Goal: Information Seeking & Learning: Get advice/opinions

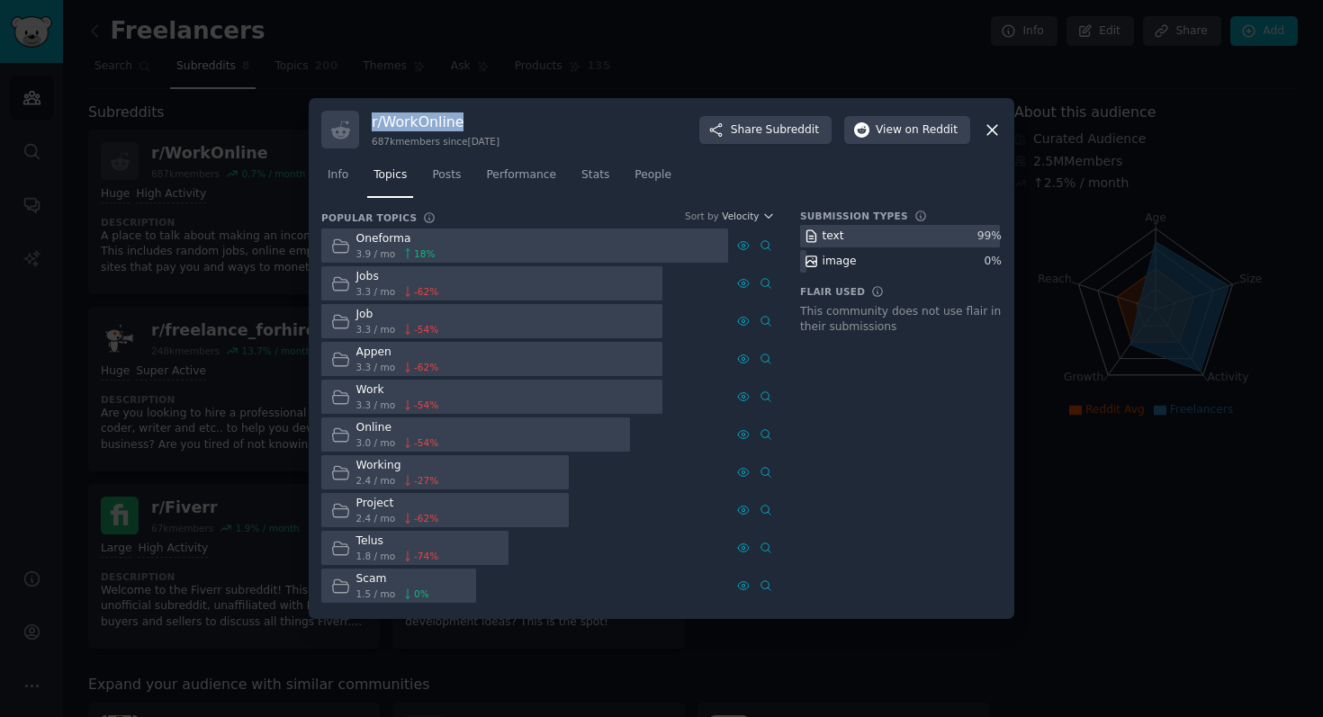
click at [995, 131] on icon at bounding box center [992, 130] width 10 height 10
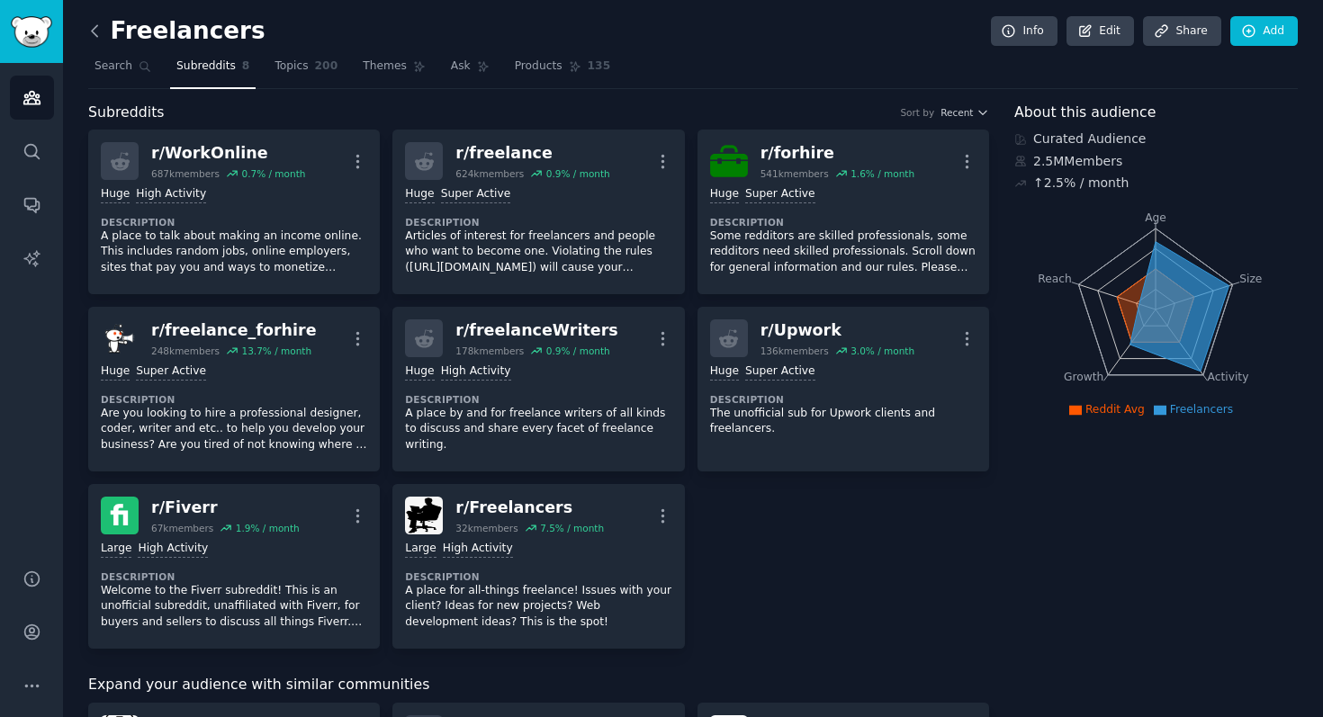
click at [91, 33] on icon at bounding box center [94, 31] width 19 height 19
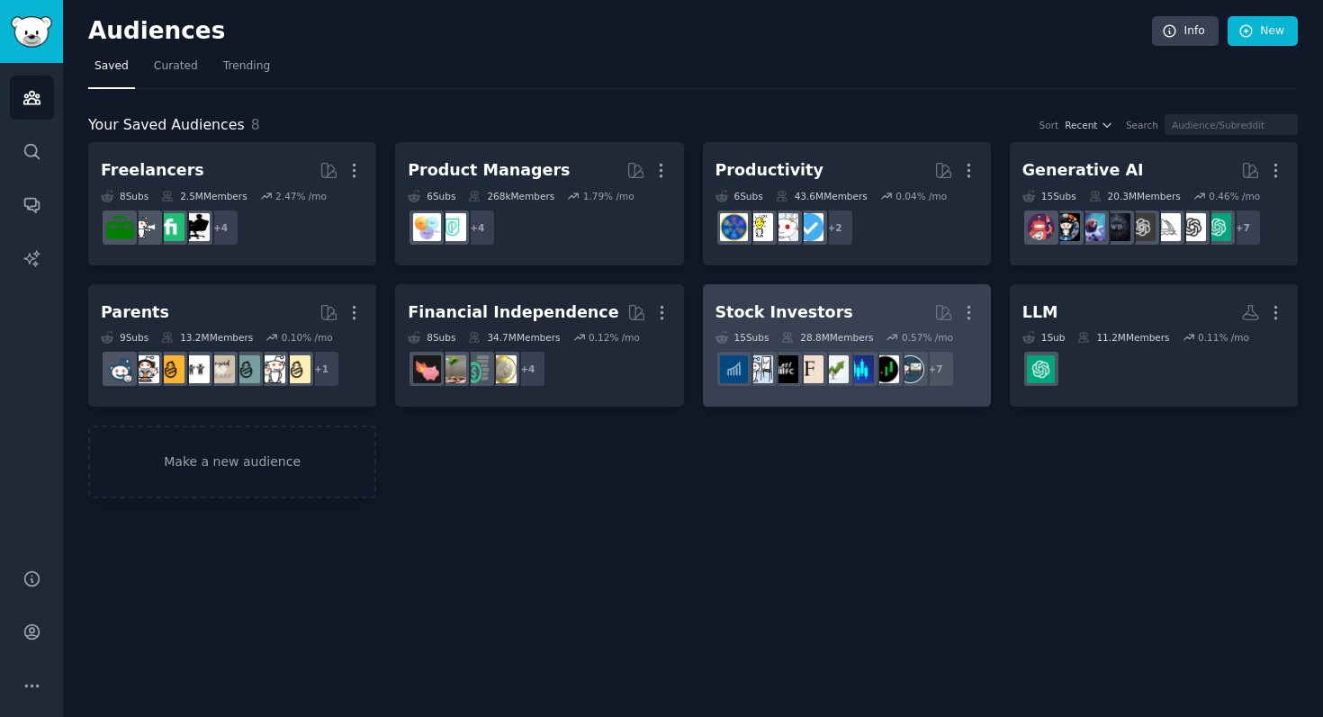
click at [804, 304] on div "Stock Investors" at bounding box center [784, 312] width 138 height 22
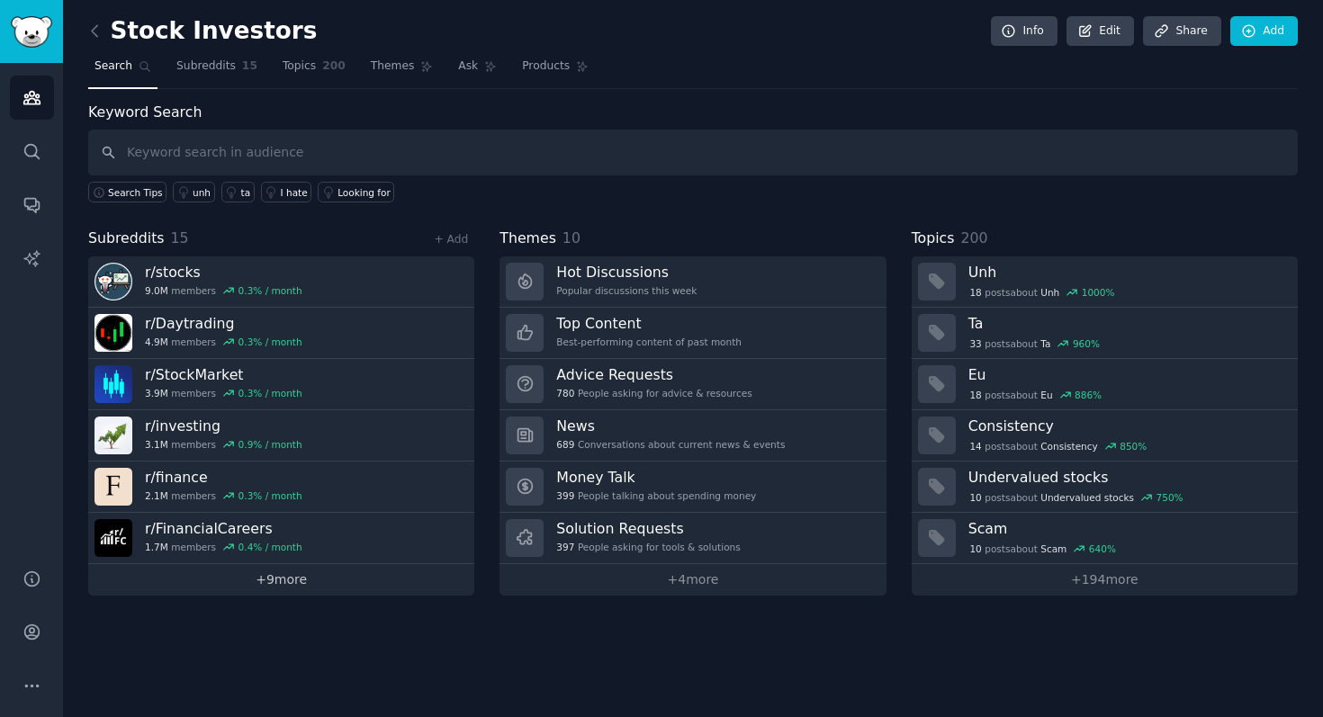
click at [322, 570] on link "+ 9 more" at bounding box center [281, 579] width 386 height 31
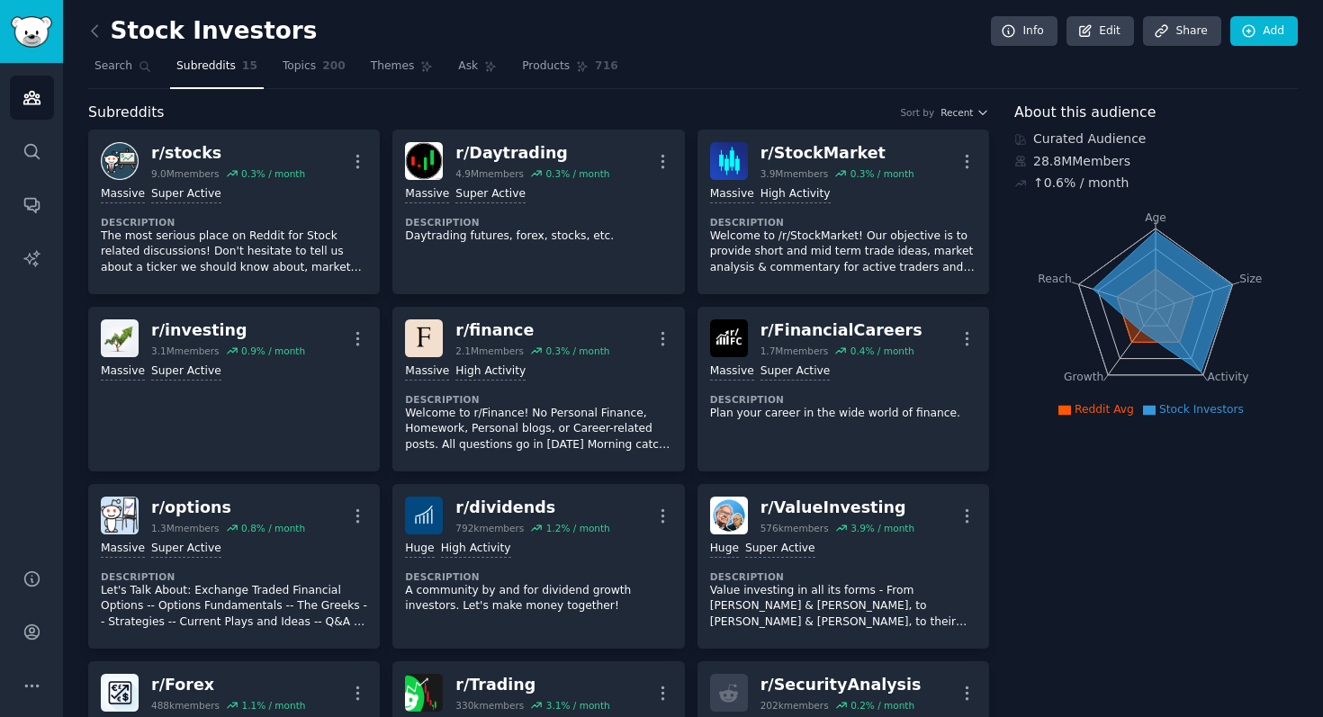
click at [104, 33] on link at bounding box center [99, 31] width 22 height 29
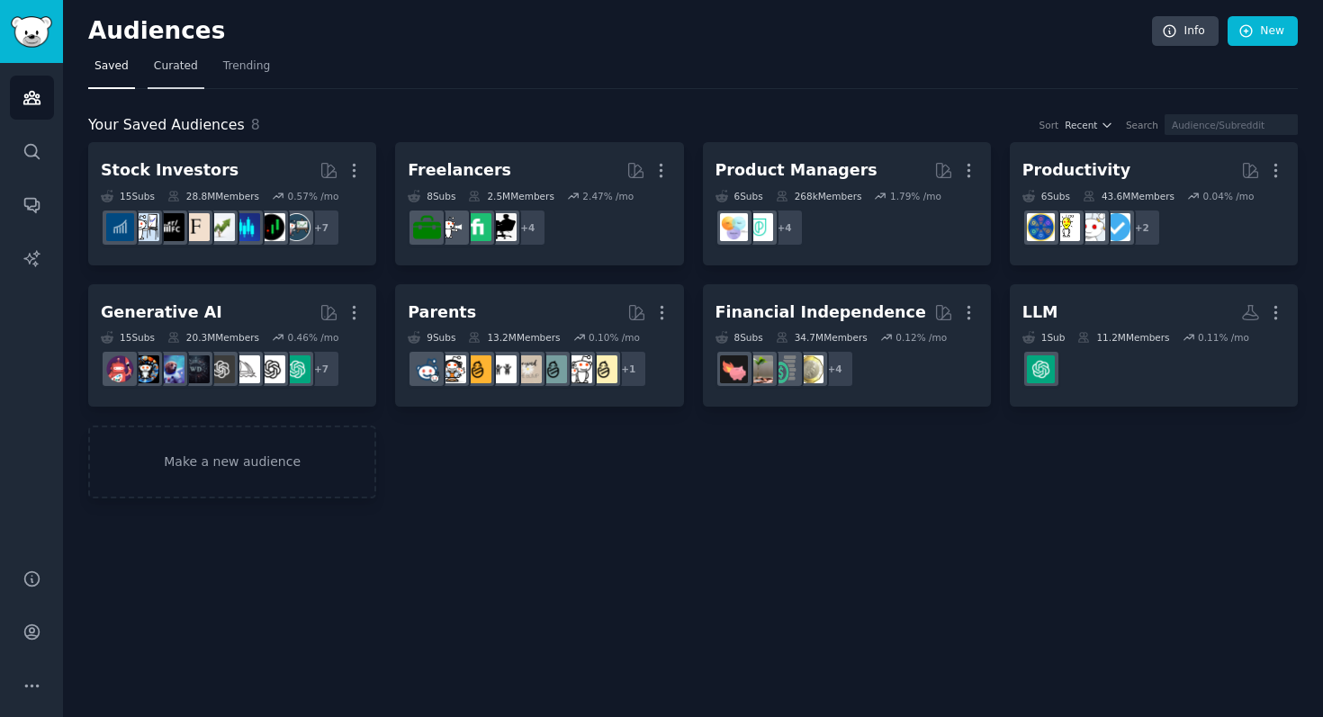
click at [183, 65] on span "Curated" at bounding box center [176, 66] width 44 height 16
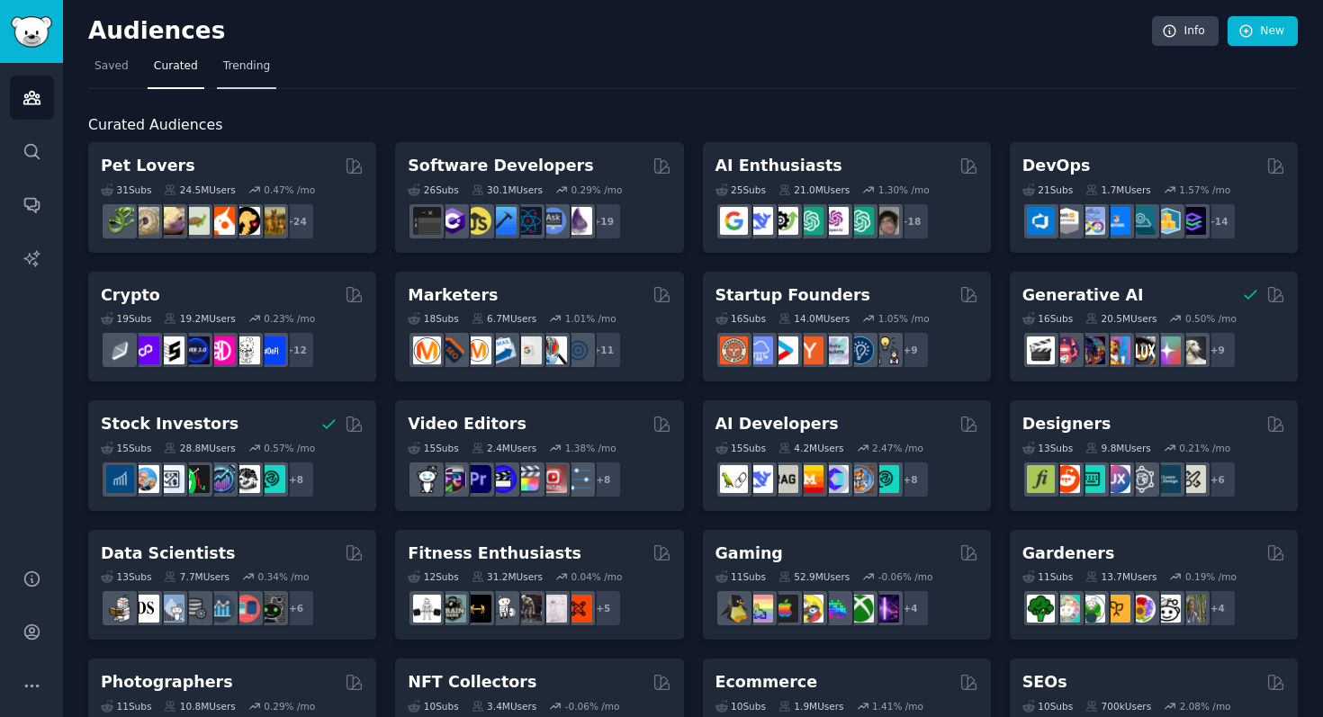
click at [239, 60] on span "Trending" at bounding box center [246, 66] width 47 height 16
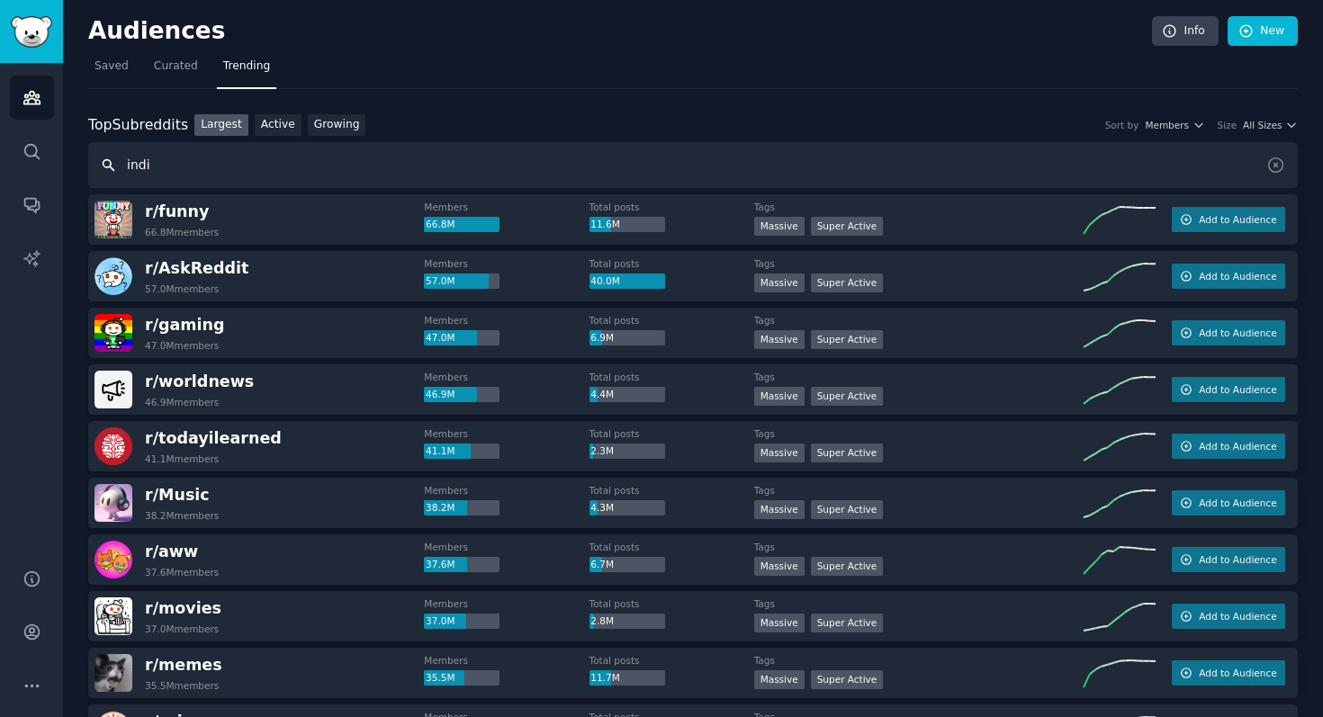
type input "indi"
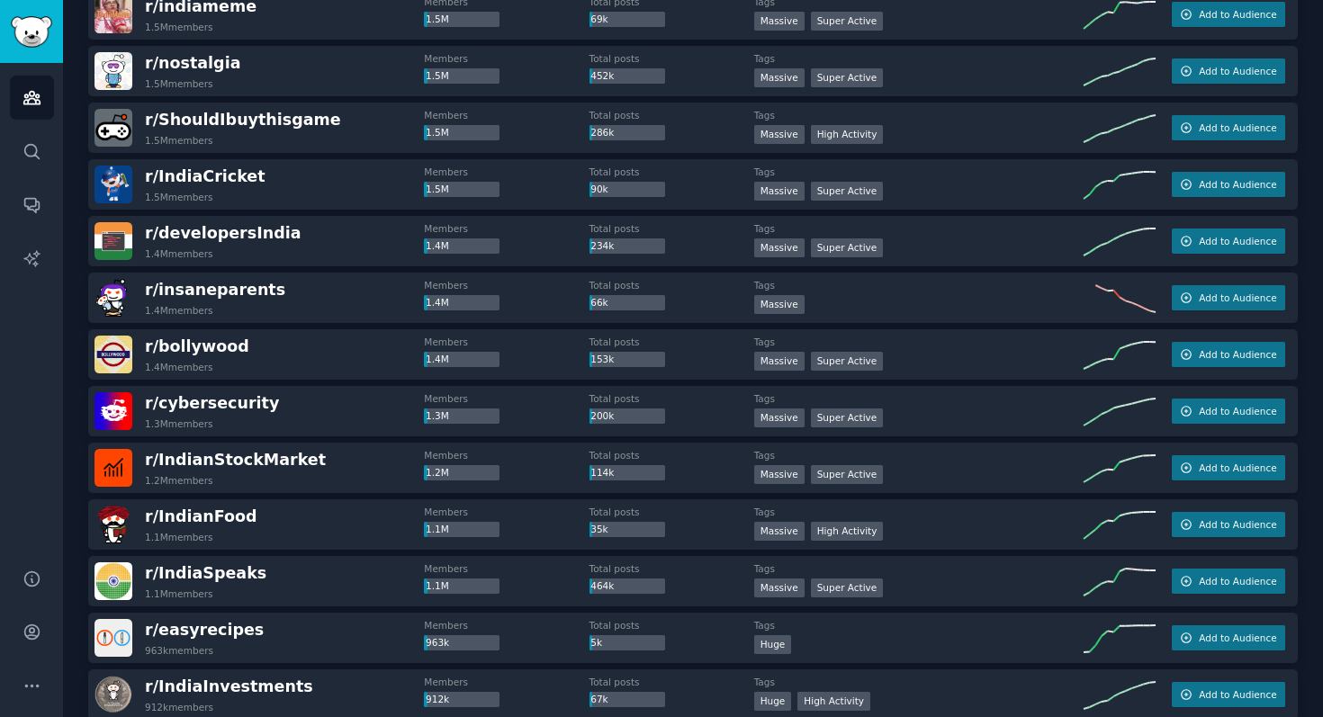
scroll to position [831, 0]
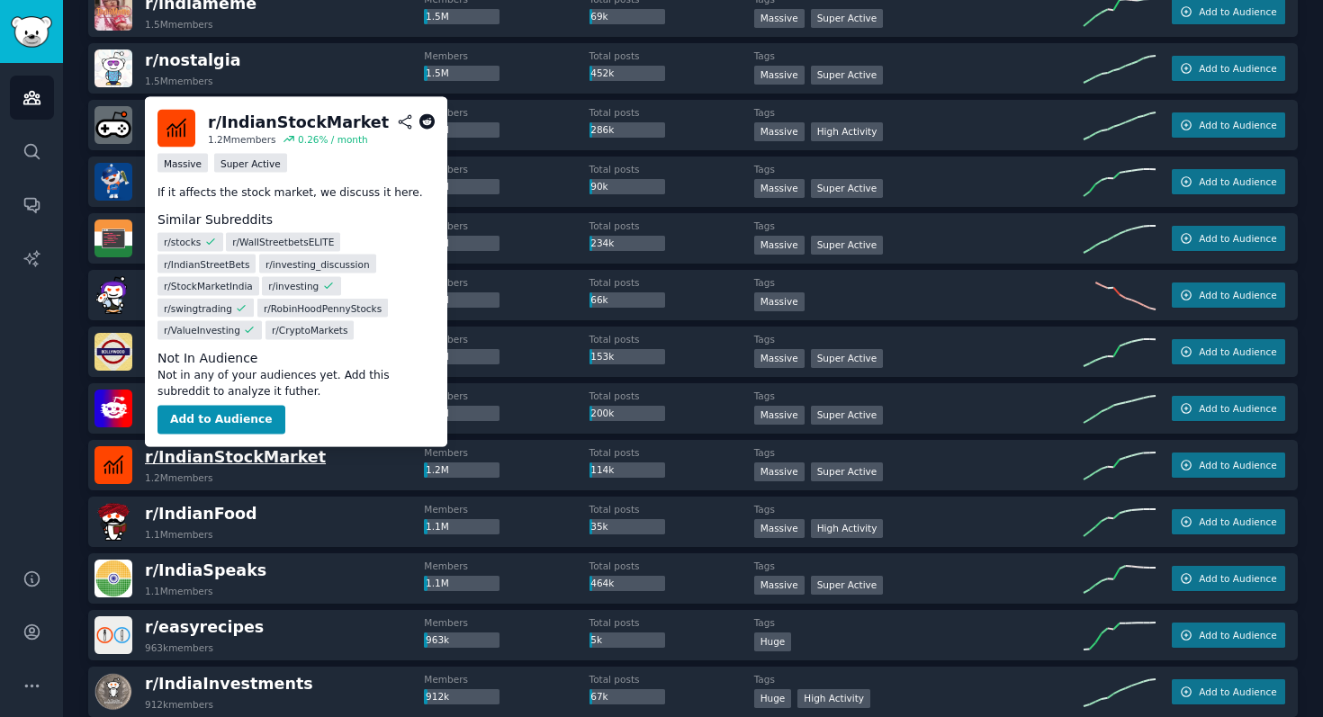
click at [256, 460] on span "r/ IndianStockMarket" at bounding box center [235, 457] width 181 height 18
click at [244, 421] on button "Add to Audience" at bounding box center [221, 420] width 128 height 29
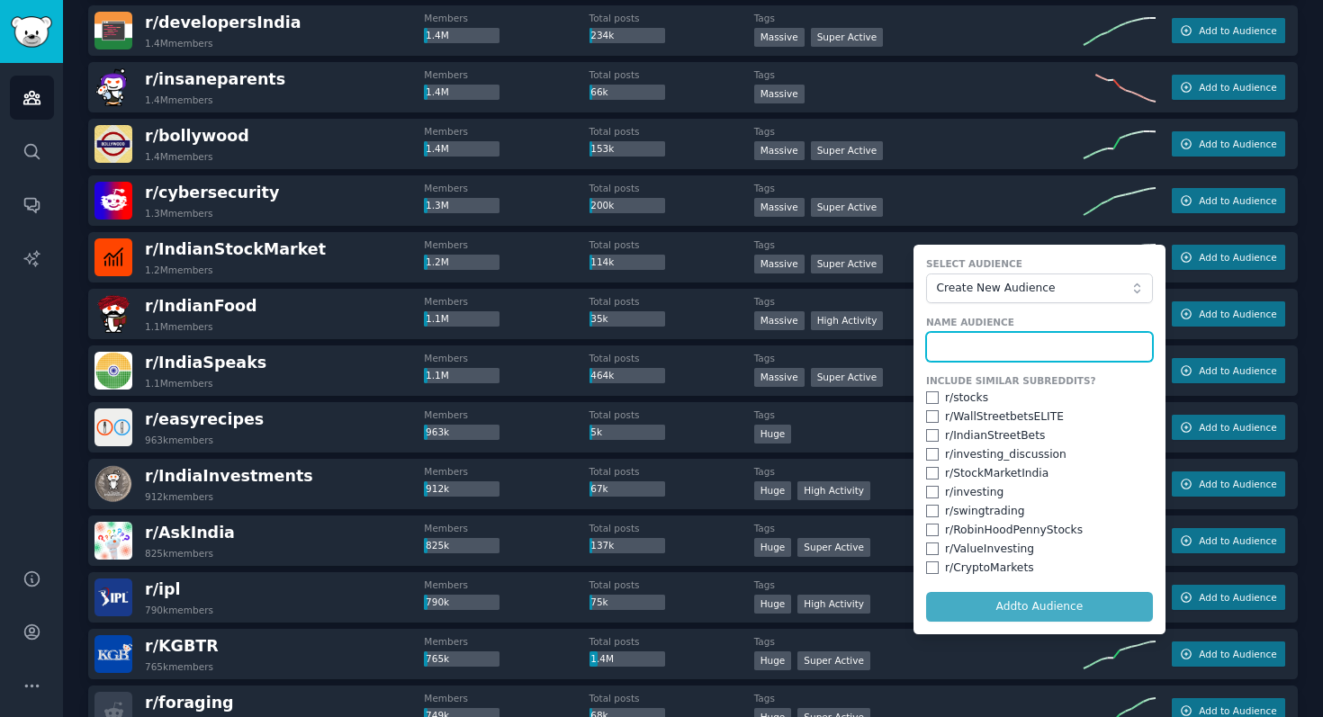
scroll to position [1045, 0]
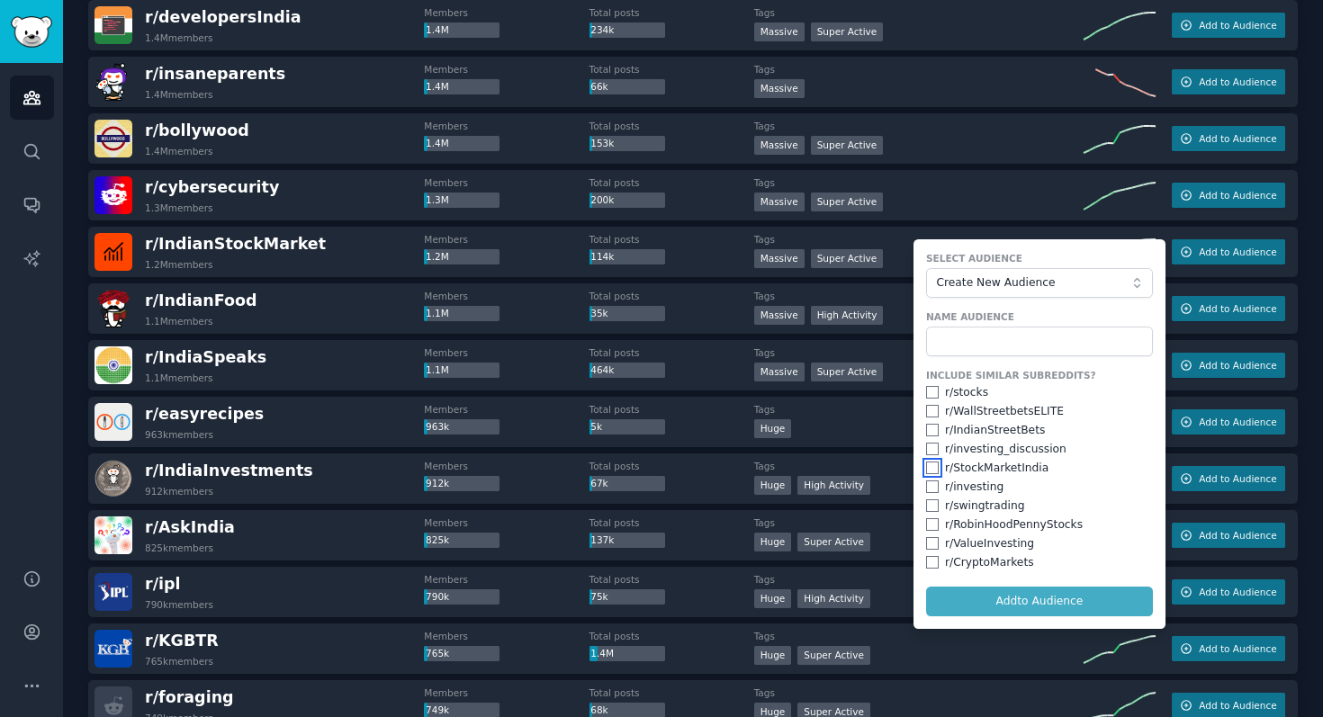
click at [928, 470] on input "checkbox" at bounding box center [932, 468] width 13 height 13
checkbox input "true"
click at [926, 433] on input "checkbox" at bounding box center [932, 430] width 13 height 13
checkbox input "true"
click at [930, 395] on input "checkbox" at bounding box center [932, 392] width 13 height 13
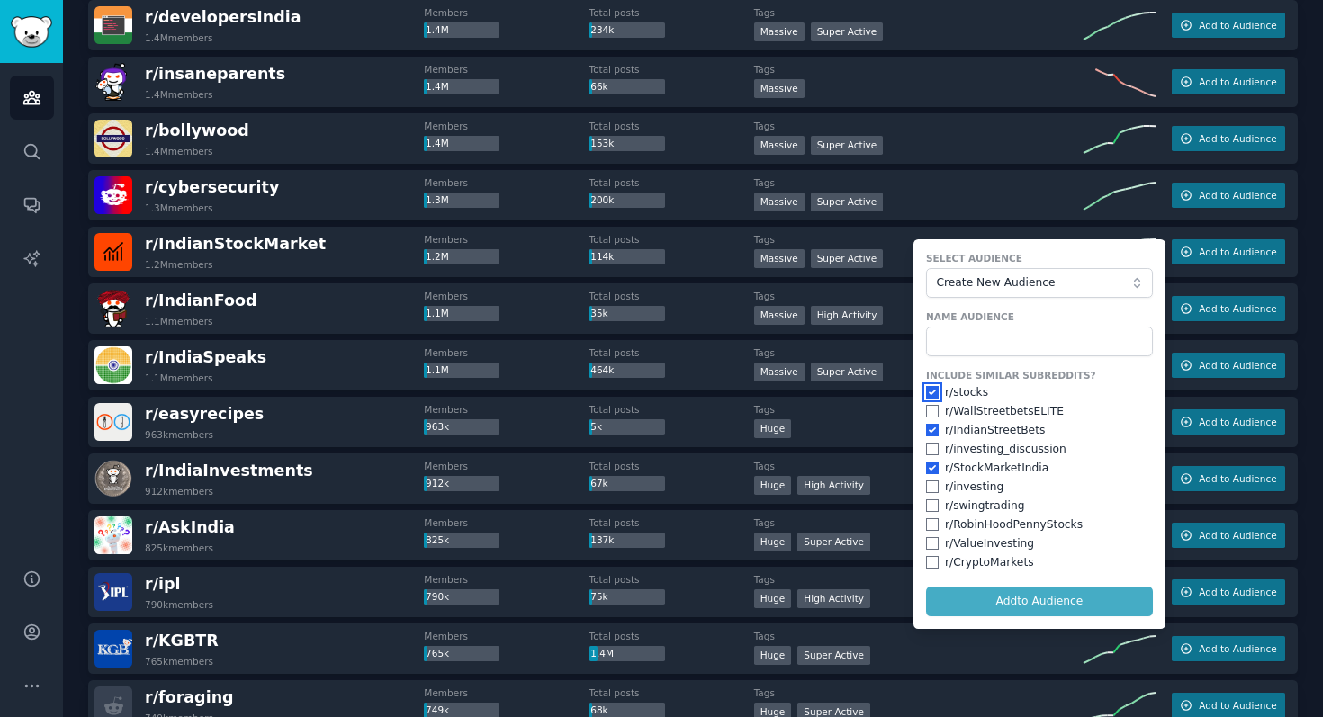
click at [930, 395] on input "checkbox" at bounding box center [932, 392] width 13 height 13
checkbox input "false"
click at [955, 339] on input "text" at bounding box center [1039, 342] width 227 height 31
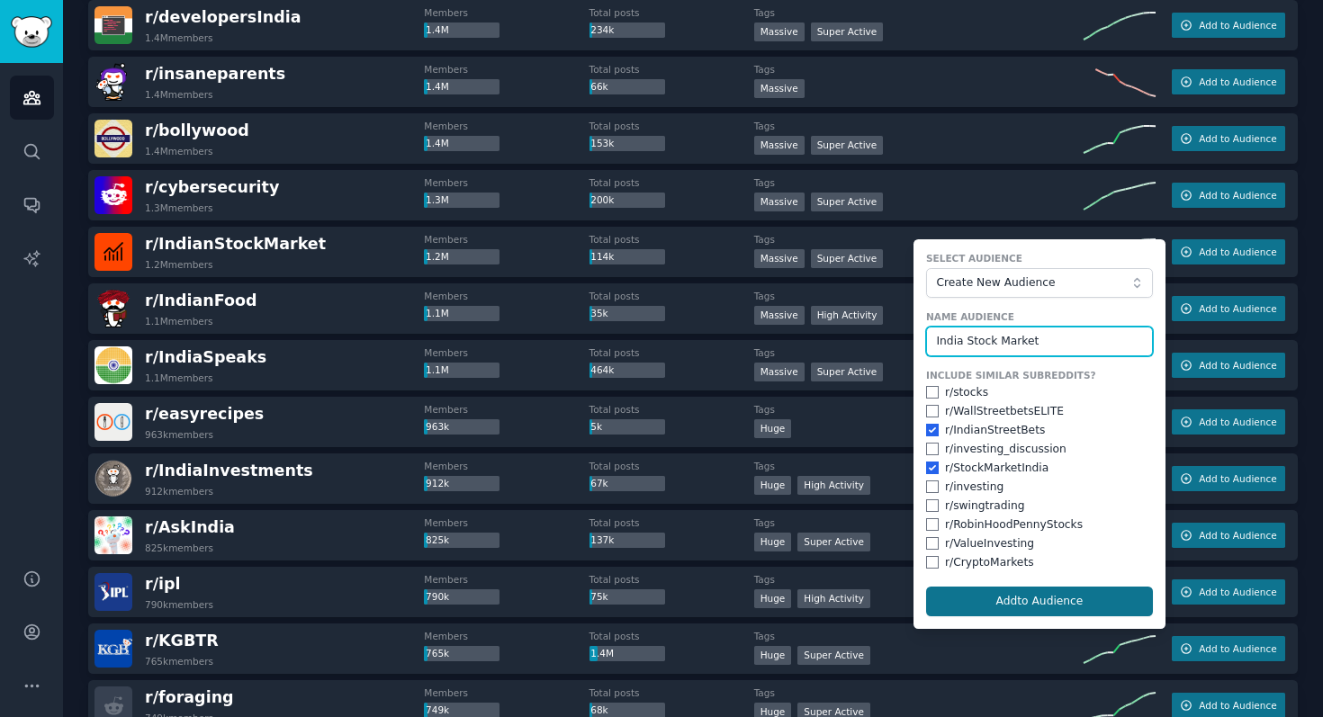
type input "India Stock Market"
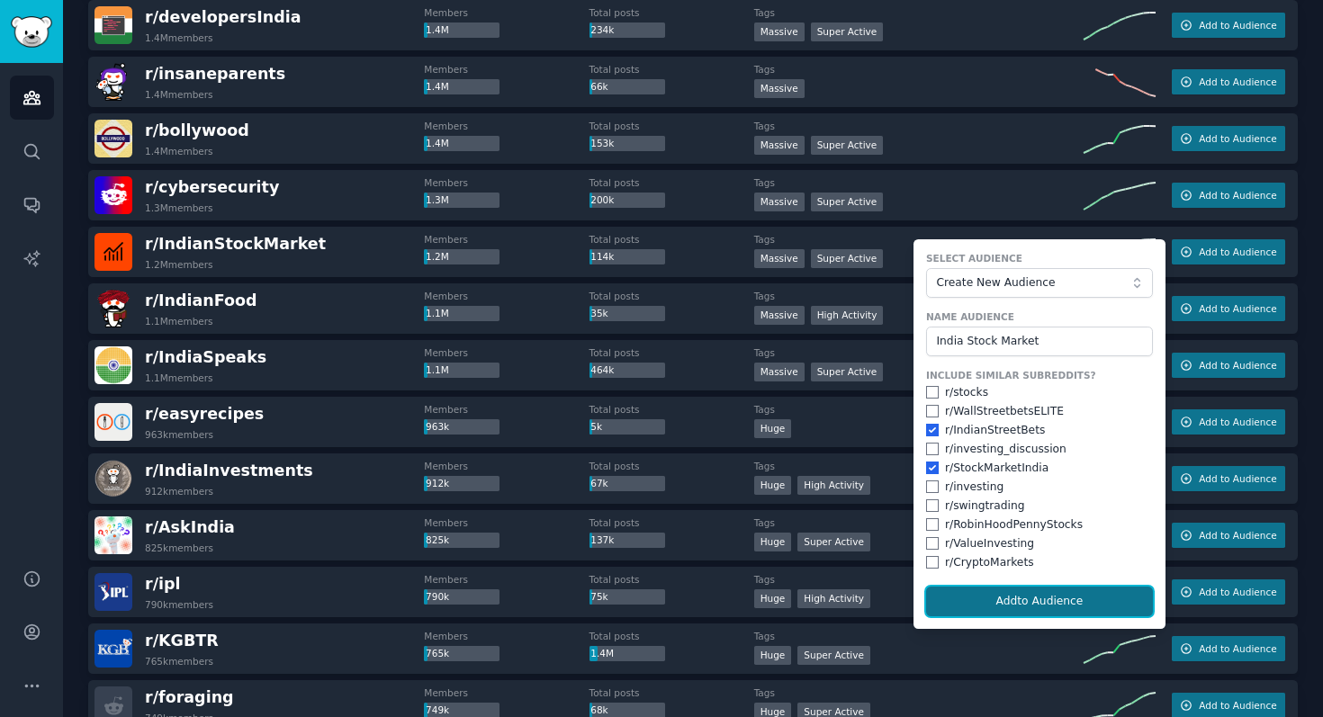
click at [1050, 605] on button "Add to Audience" at bounding box center [1039, 602] width 227 height 31
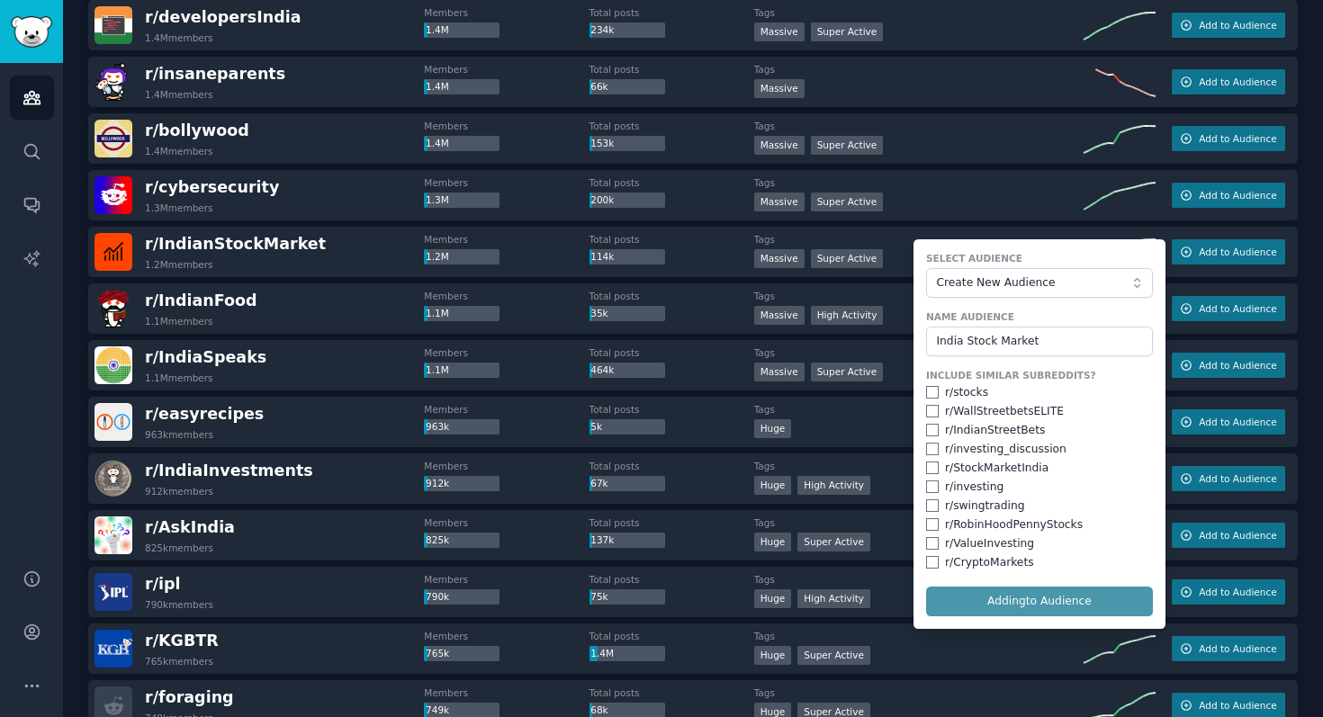
checkbox input "false"
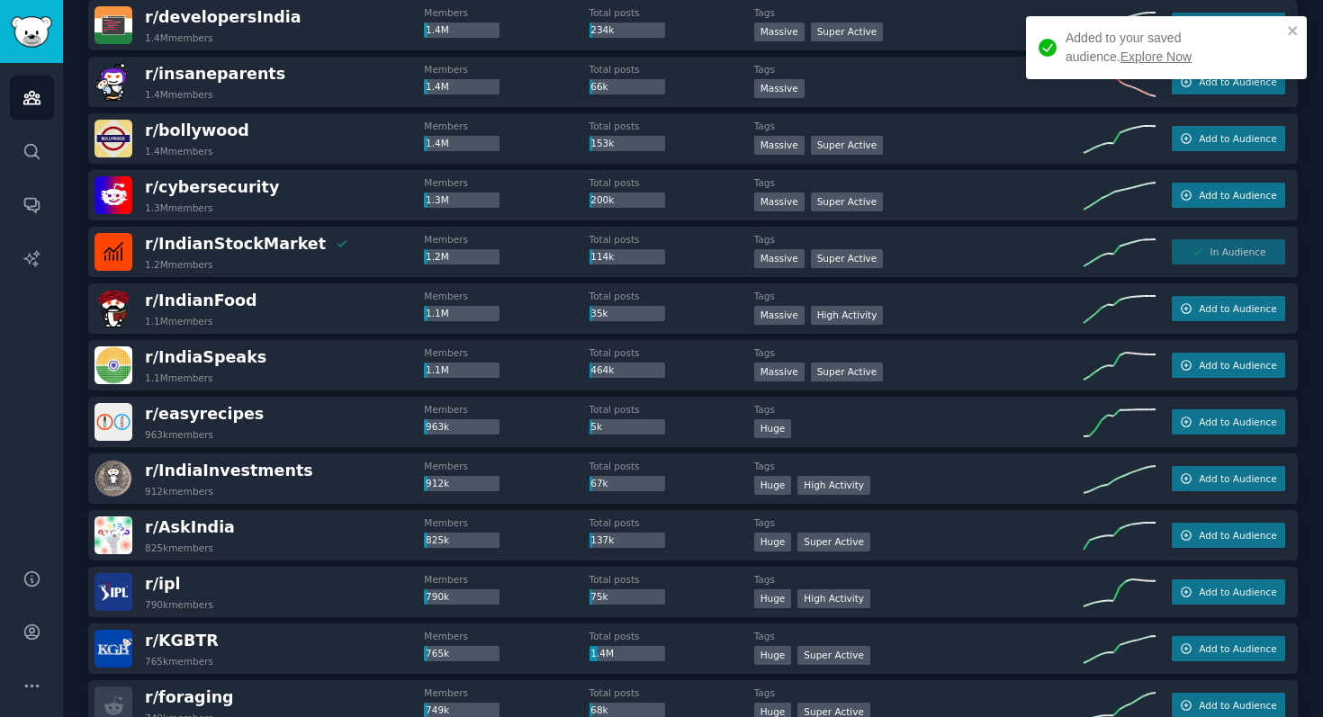
click at [1120, 59] on link "Explore Now" at bounding box center [1155, 56] width 71 height 14
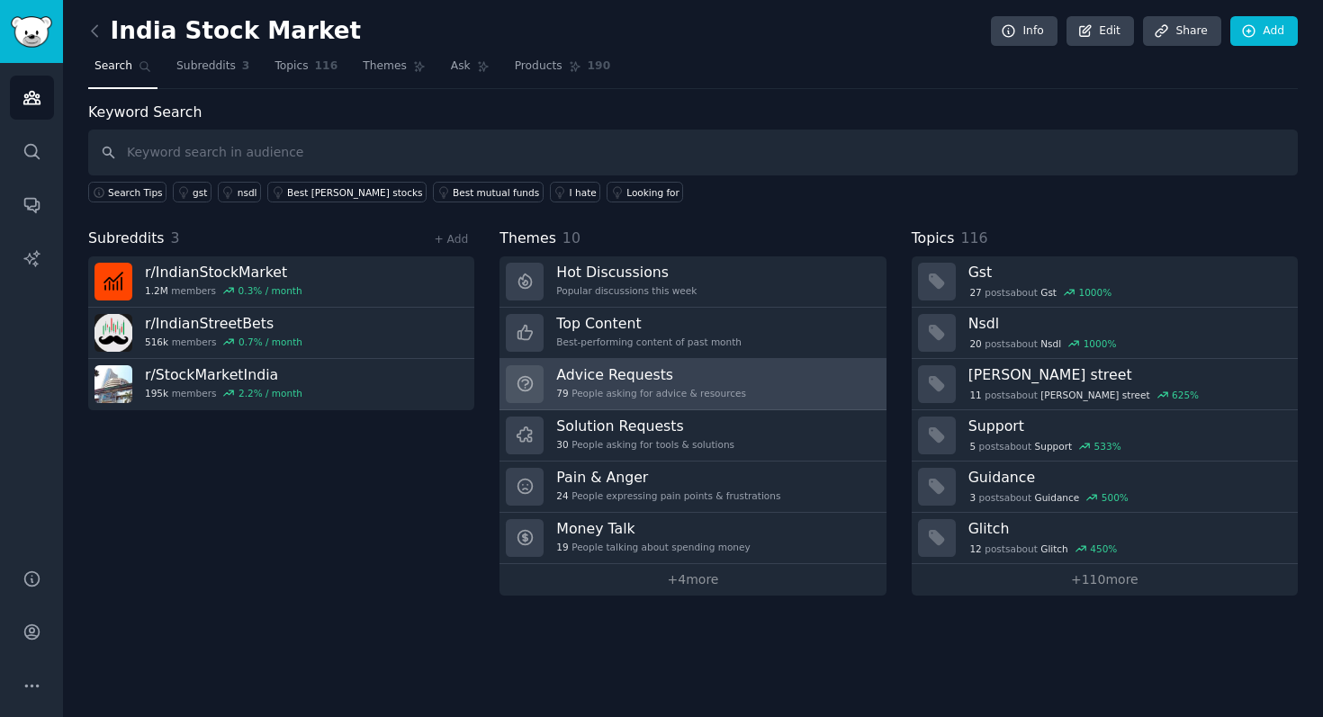
click at [654, 383] on div "Advice Requests 79 People asking for advice & resources" at bounding box center [651, 384] width 190 height 38
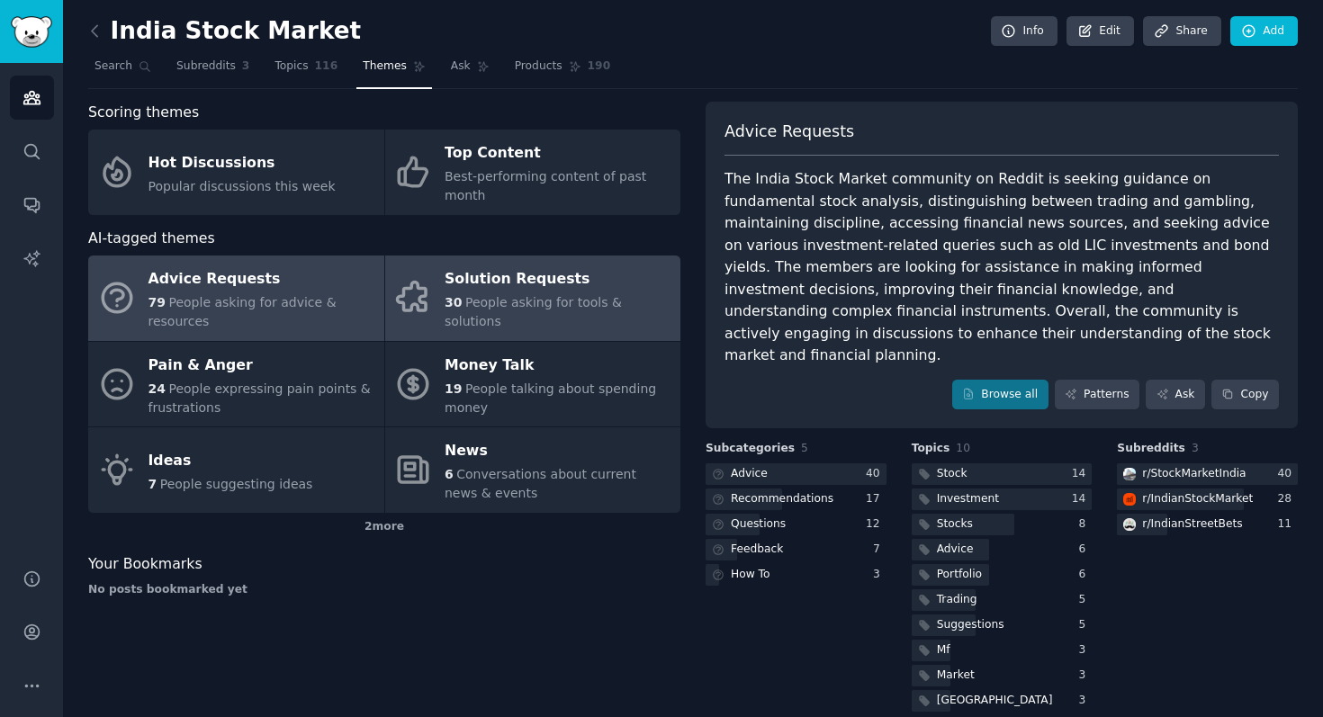
click at [583, 294] on div "Solution Requests" at bounding box center [558, 279] width 227 height 29
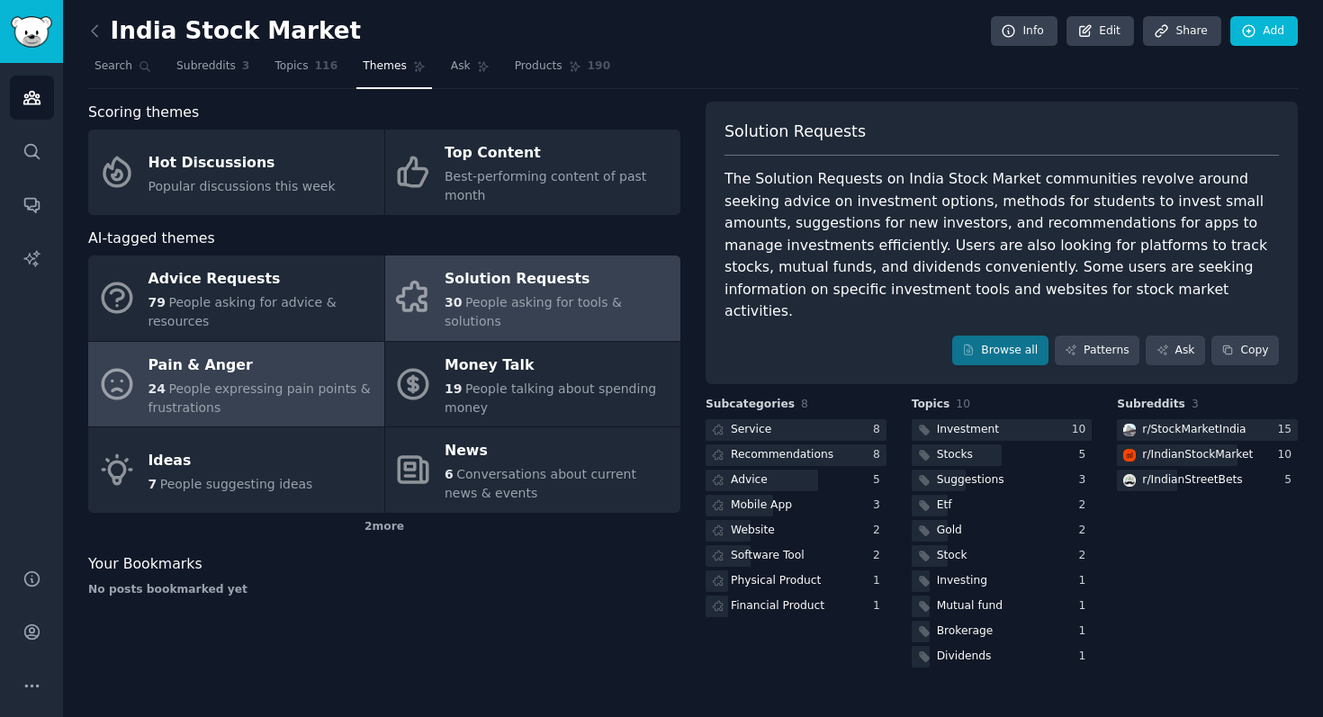
click at [260, 382] on span "People expressing pain points & frustrations" at bounding box center [259, 398] width 222 height 33
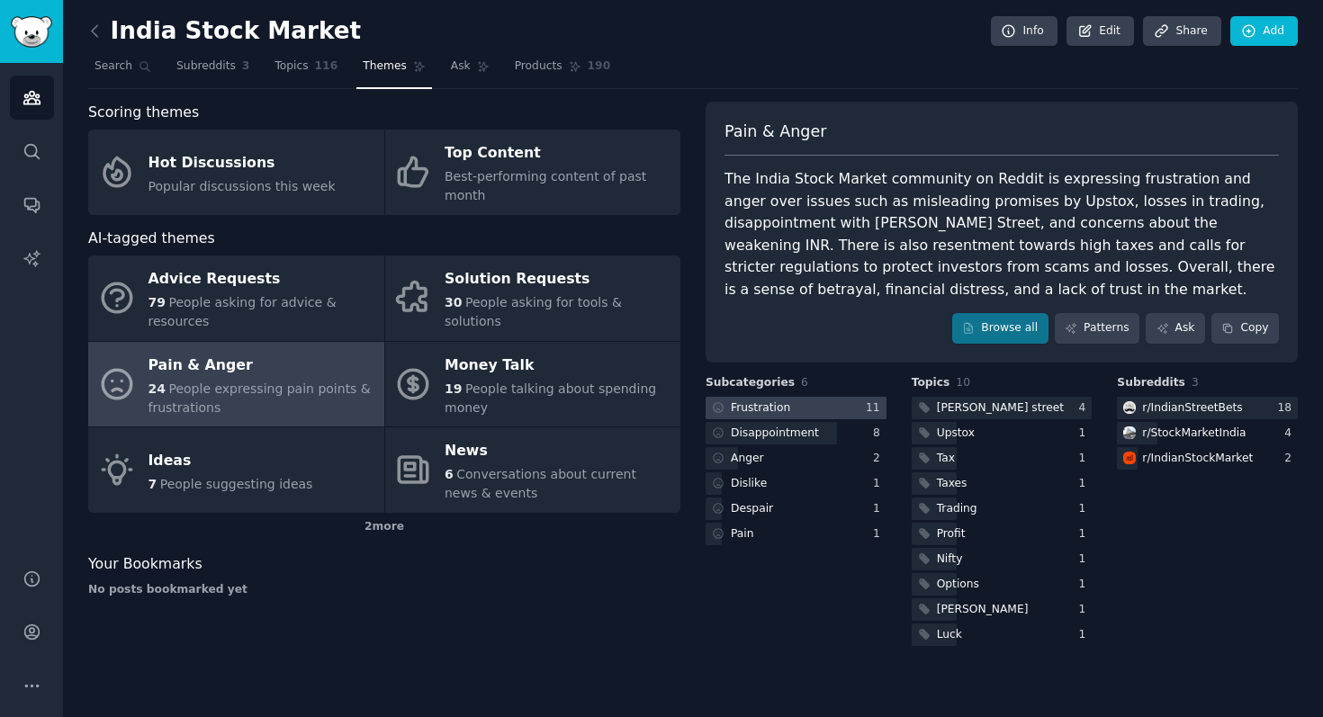
click at [793, 412] on div at bounding box center [795, 408] width 181 height 22
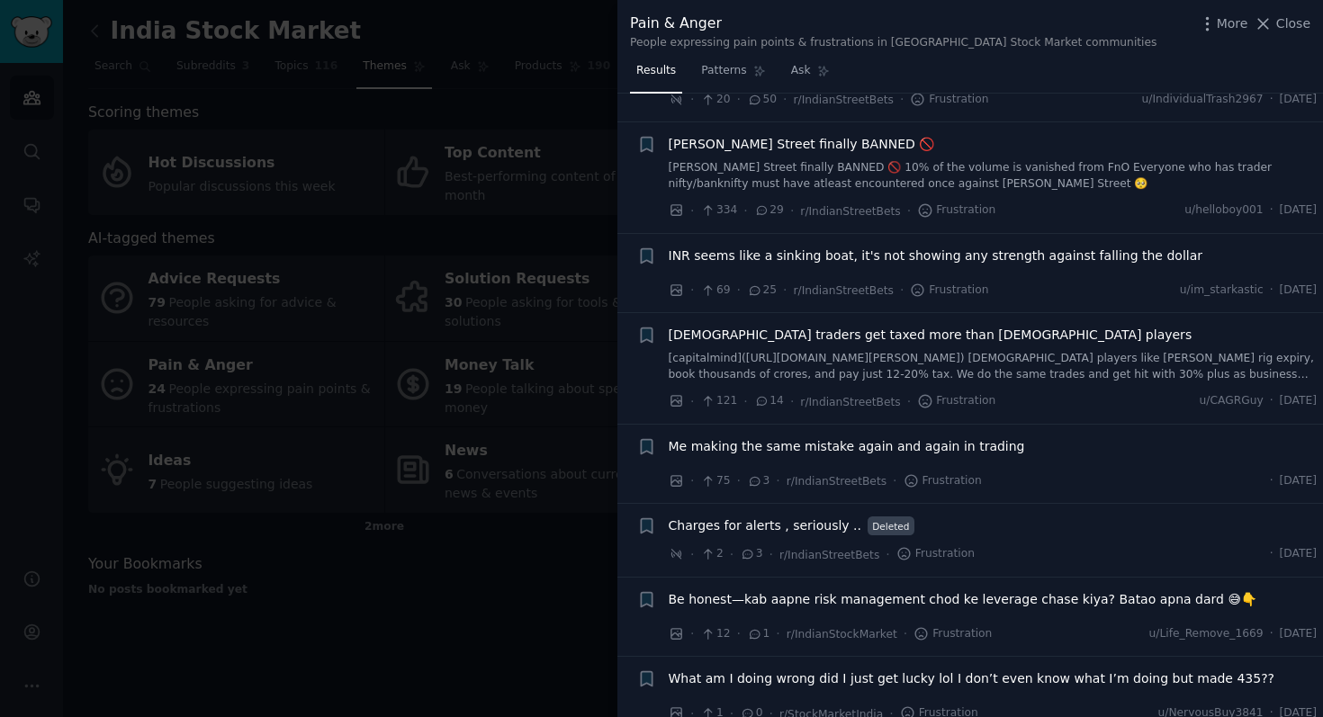
scroll to position [400, 0]
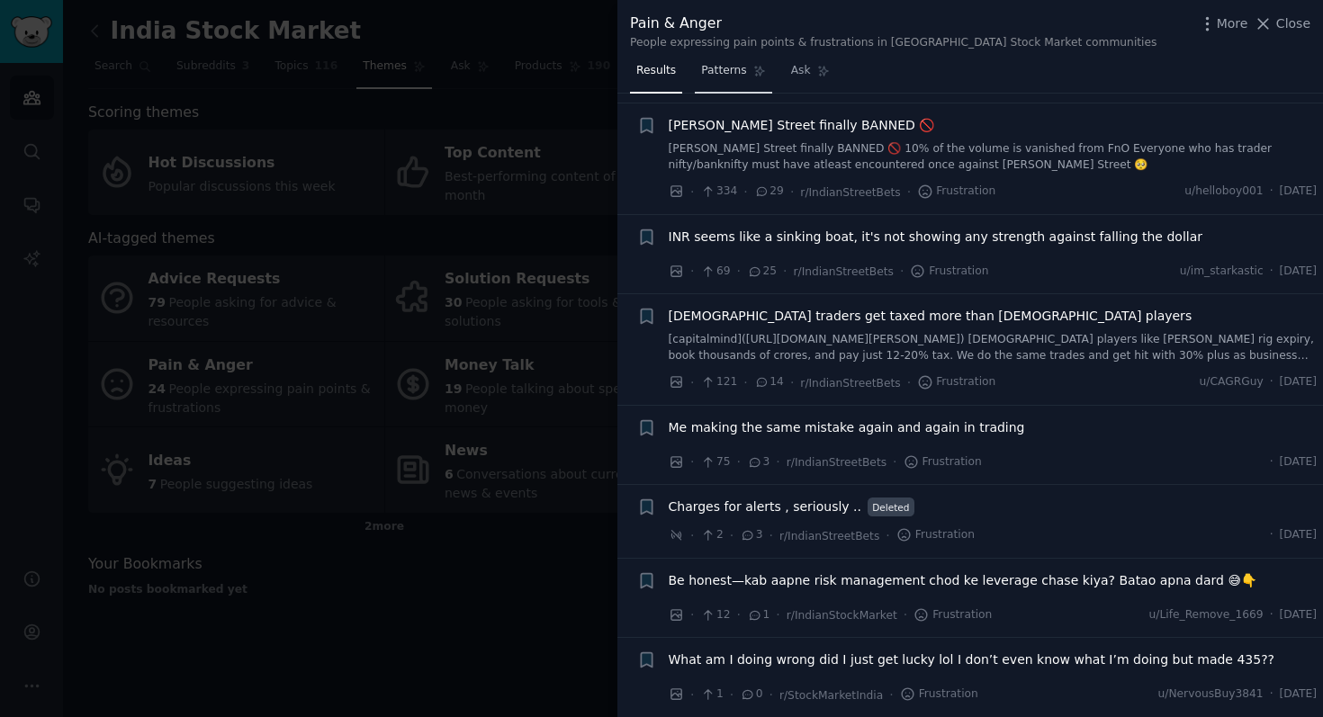
click at [734, 75] on span "Patterns" at bounding box center [723, 71] width 45 height 16
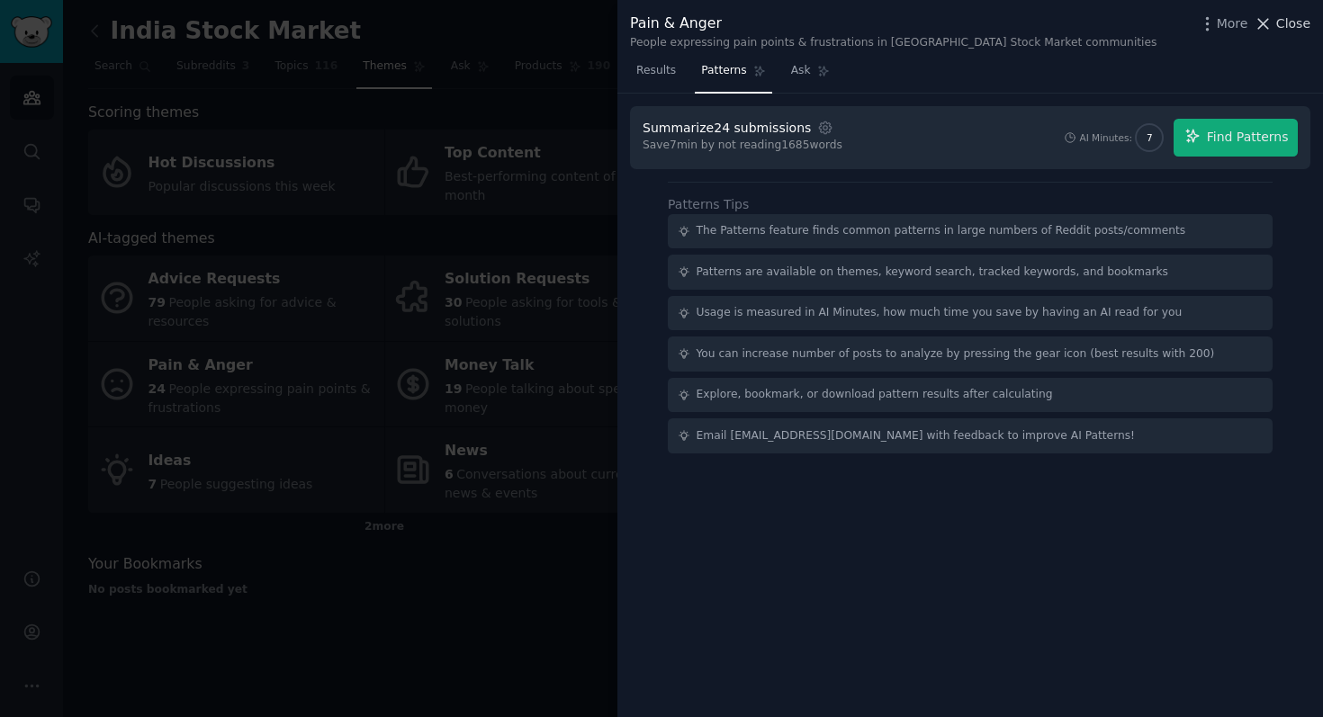
click at [1280, 31] on span "Close" at bounding box center [1293, 23] width 34 height 19
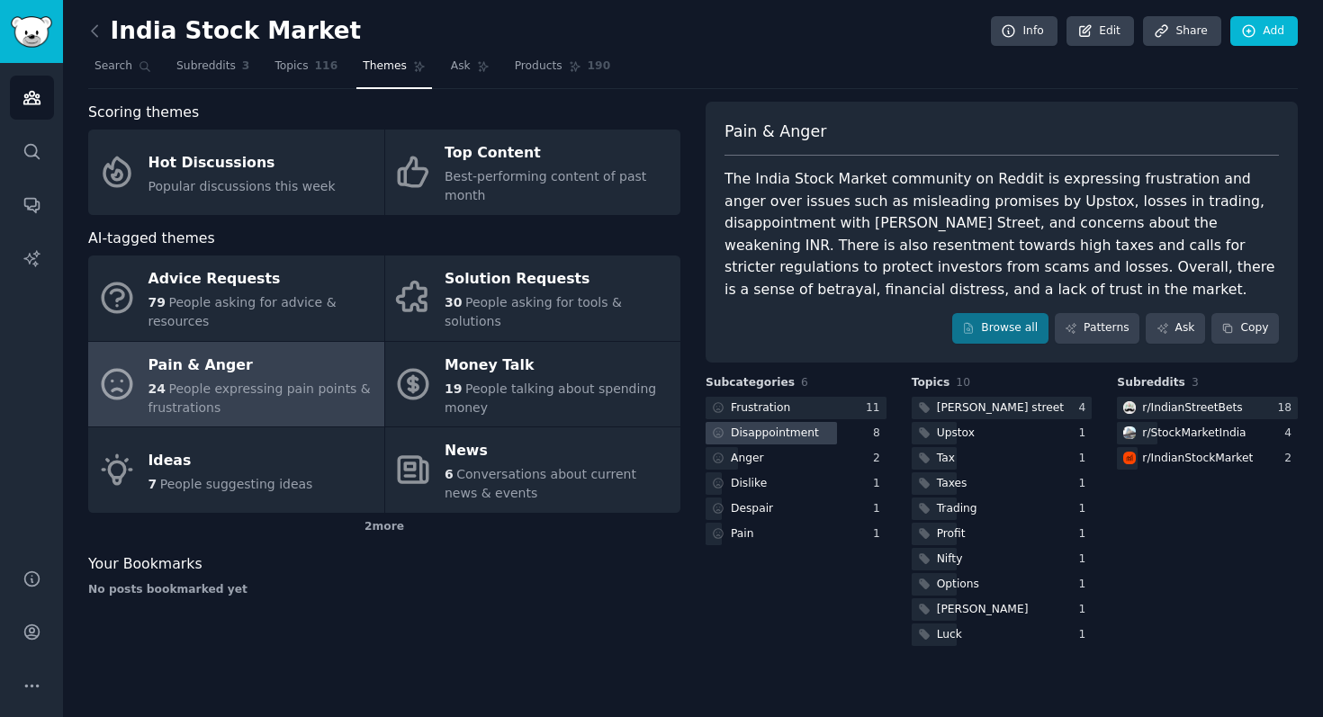
click at [821, 438] on div at bounding box center [770, 433] width 131 height 22
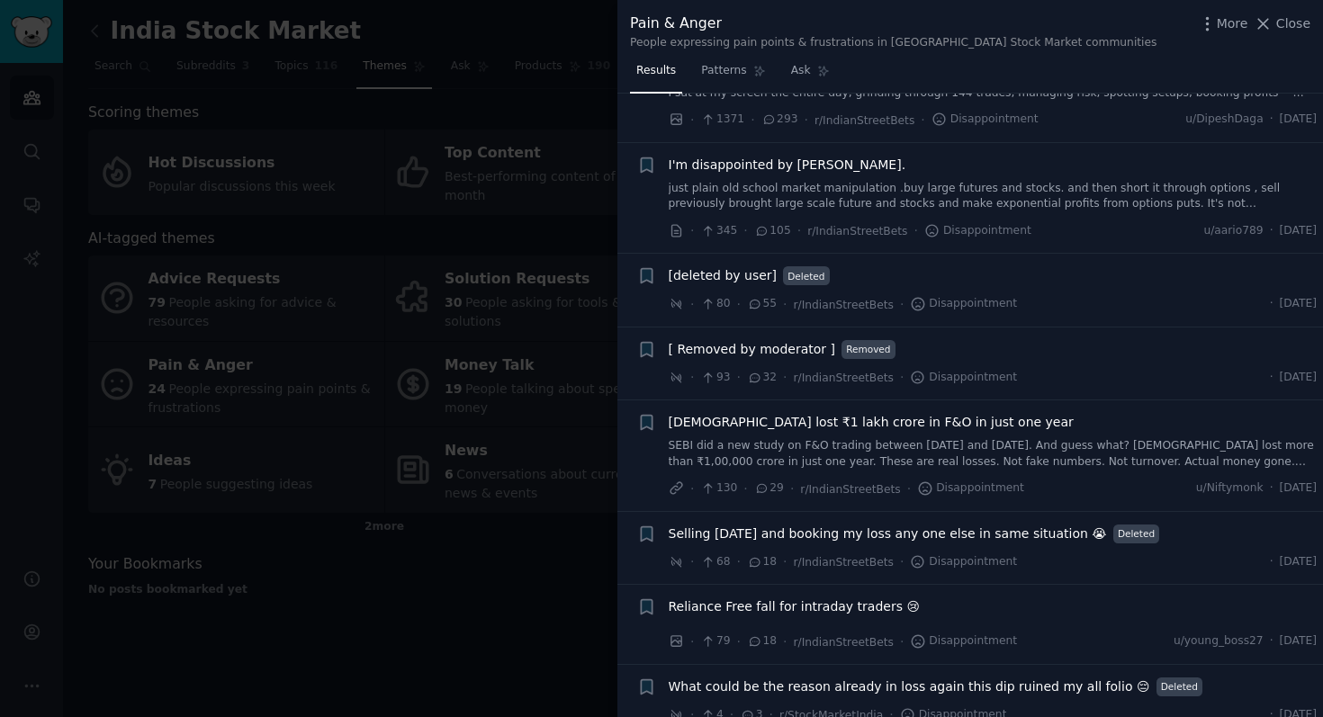
scroll to position [111, 0]
click at [1290, 25] on span "Close" at bounding box center [1293, 23] width 34 height 19
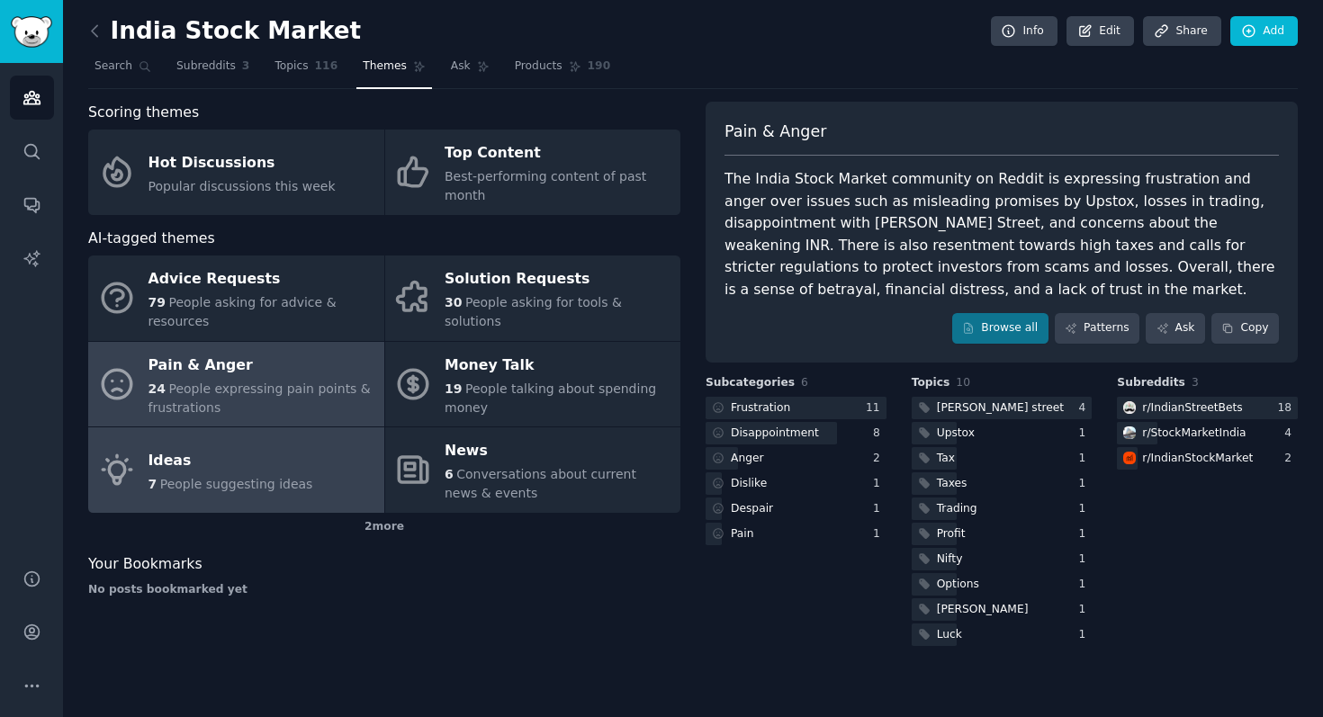
click at [308, 483] on link "Ideas 7 People suggesting ideas" at bounding box center [236, 469] width 296 height 85
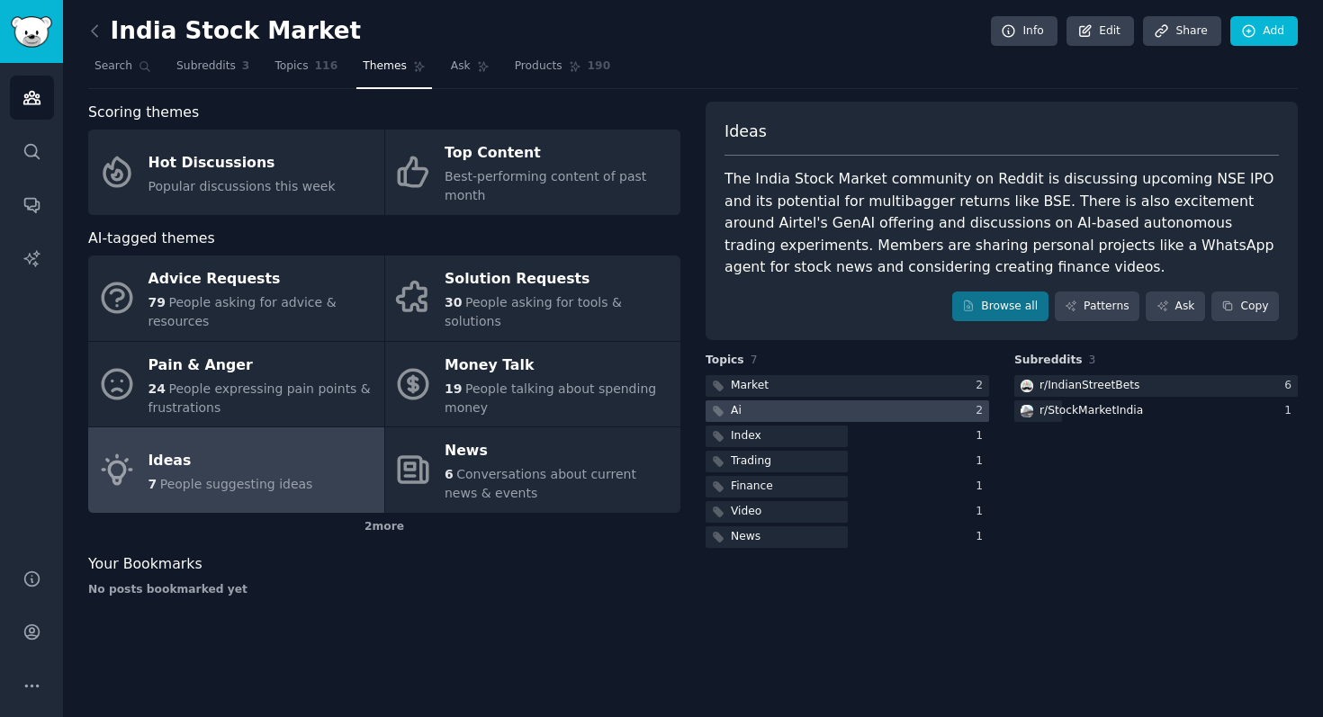
click at [802, 409] on div at bounding box center [846, 411] width 283 height 22
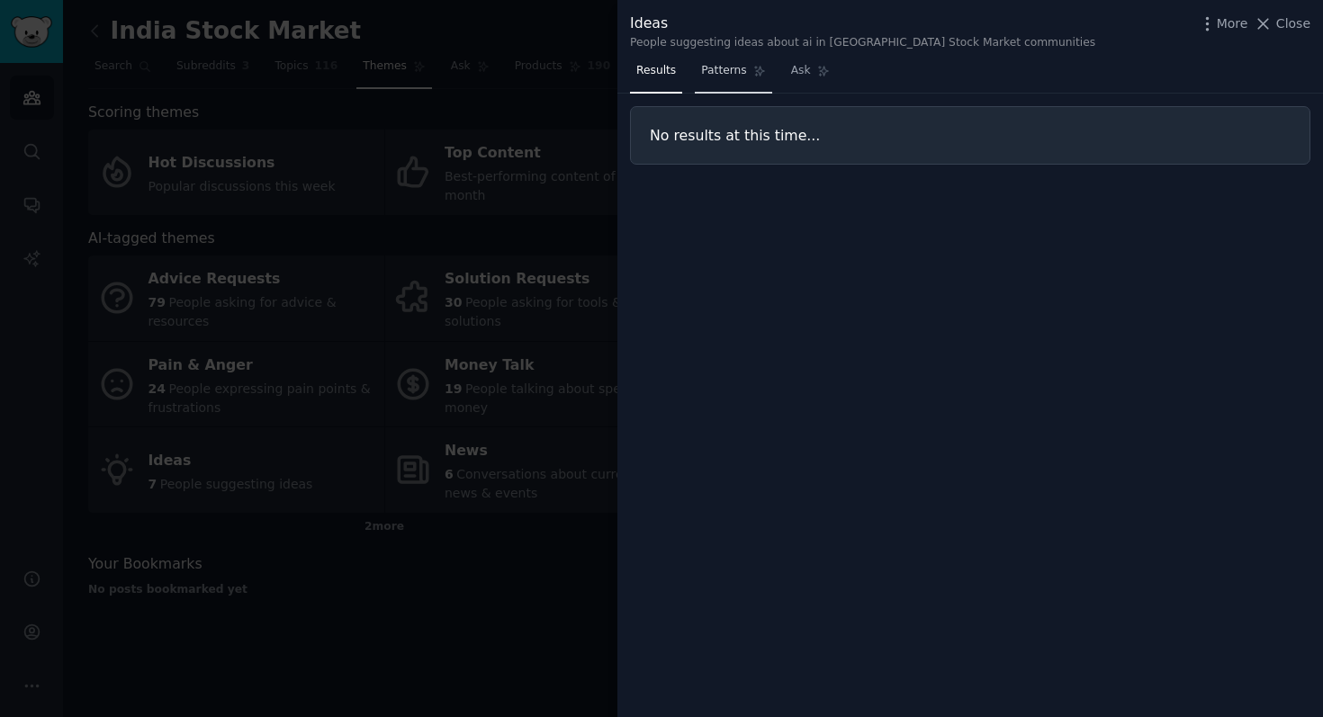
click at [714, 76] on span "Patterns" at bounding box center [723, 71] width 45 height 16
click at [667, 74] on span "Results" at bounding box center [656, 71] width 40 height 16
click at [1286, 25] on span "Close" at bounding box center [1293, 23] width 34 height 19
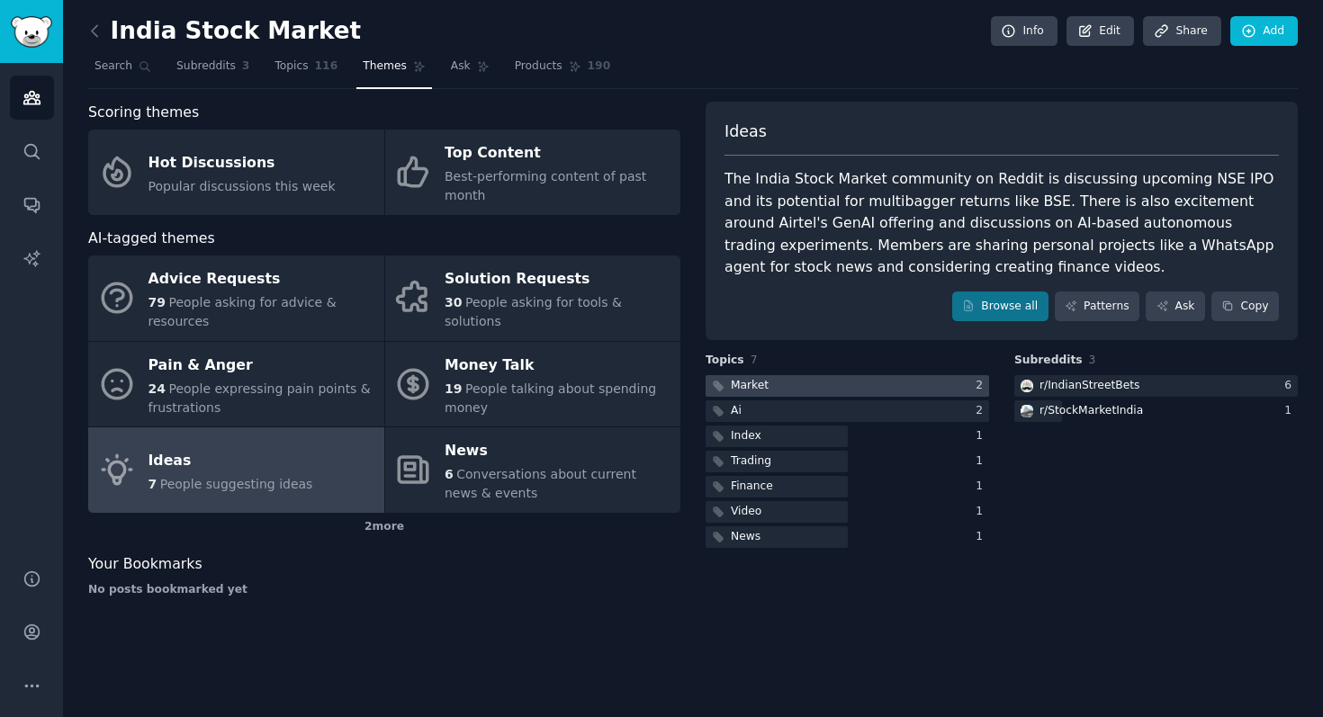
click at [855, 380] on div at bounding box center [846, 386] width 283 height 22
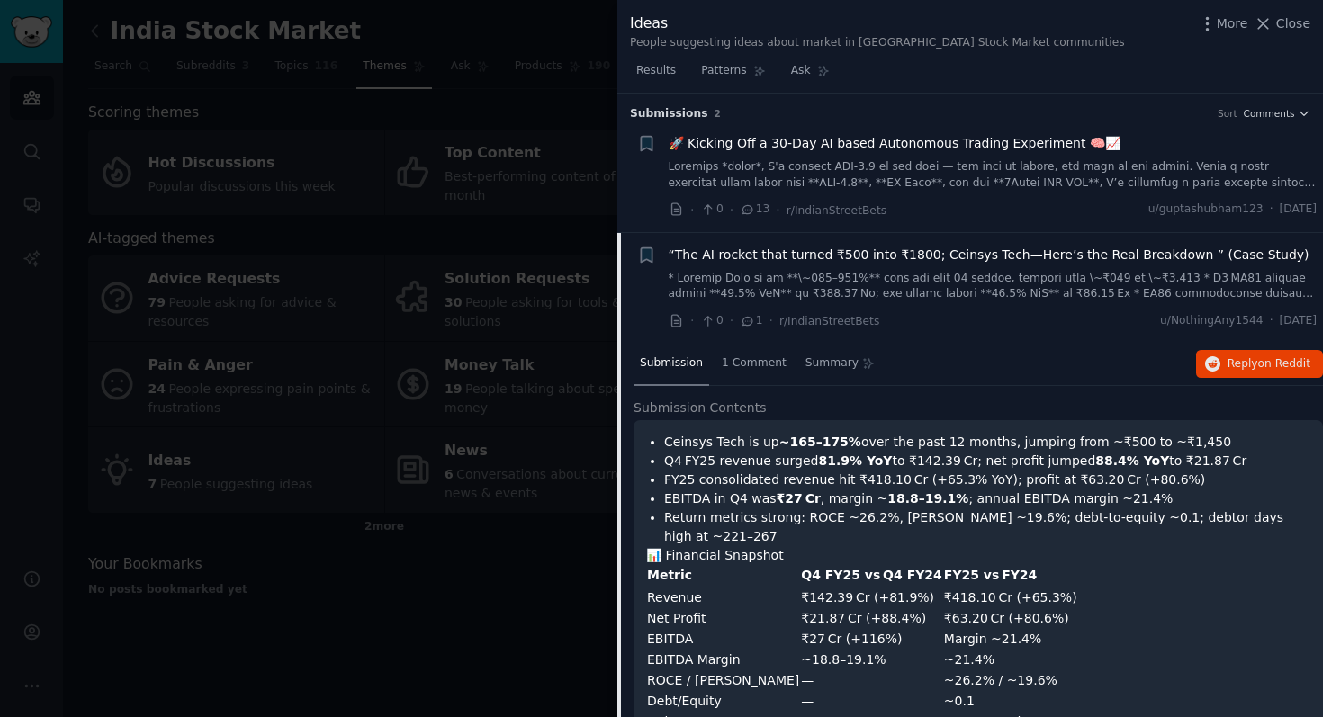
click at [845, 171] on link at bounding box center [993, 174] width 649 height 31
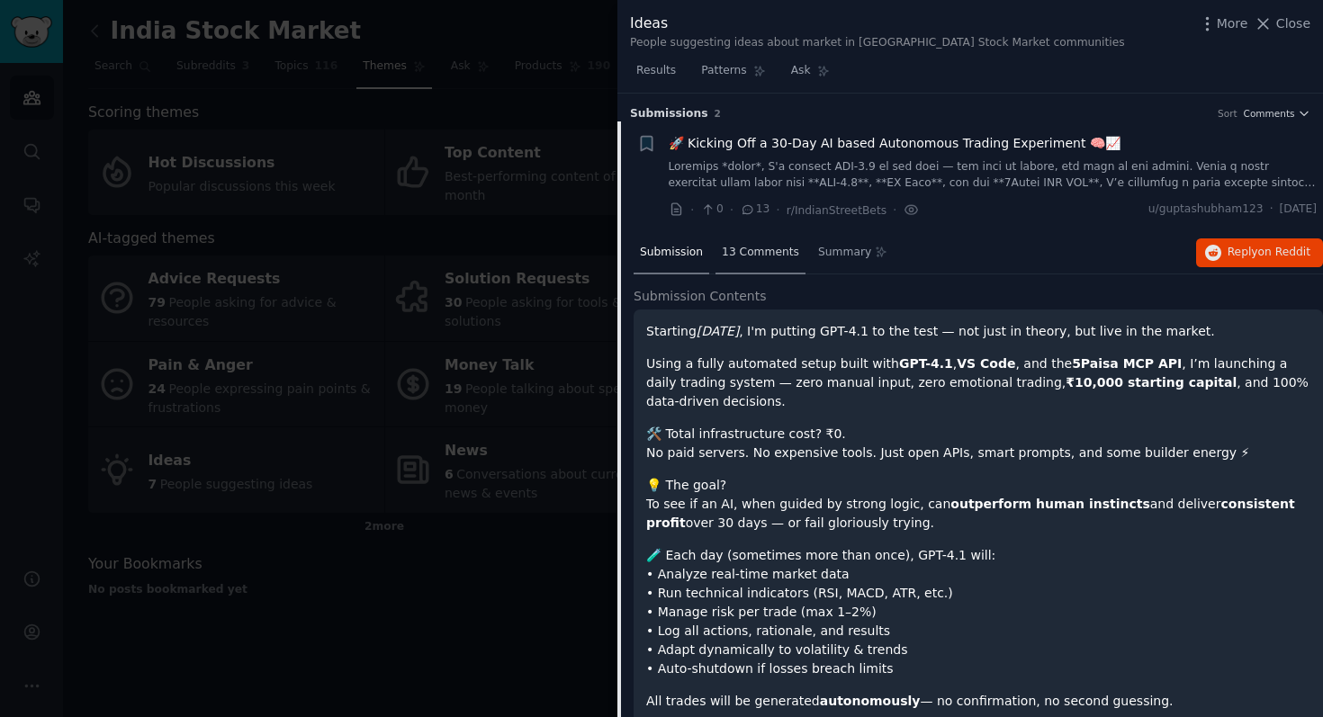
click at [762, 265] on div "13 Comments" at bounding box center [760, 253] width 90 height 43
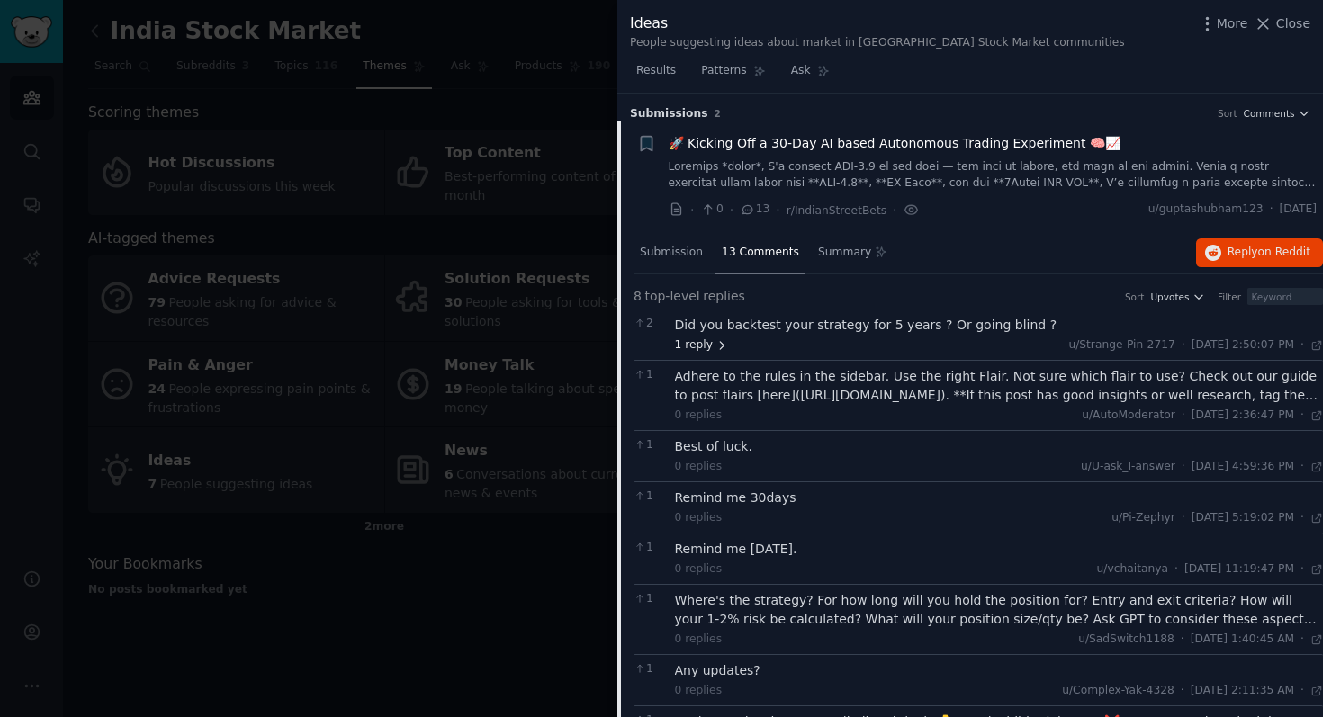
click at [708, 346] on span "1 reply" at bounding box center [702, 345] width 54 height 16
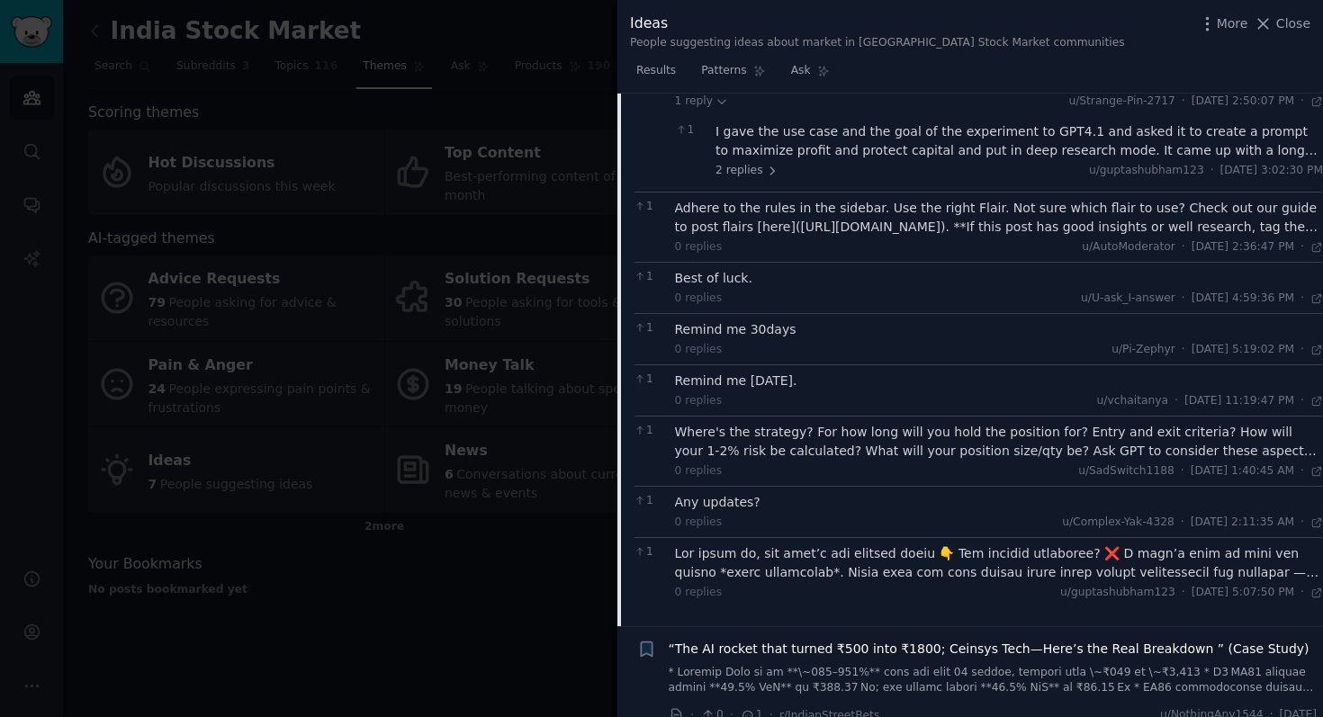
scroll to position [265, 0]
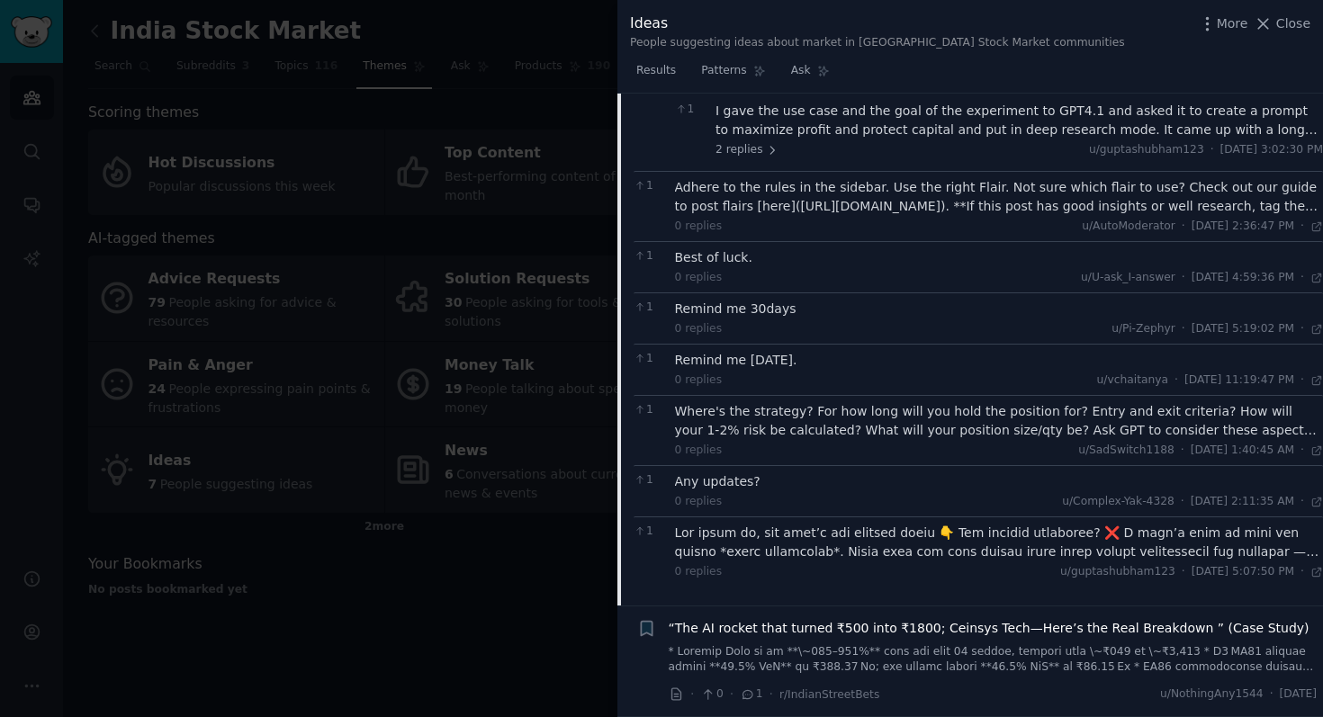
click at [842, 547] on div at bounding box center [999, 543] width 649 height 38
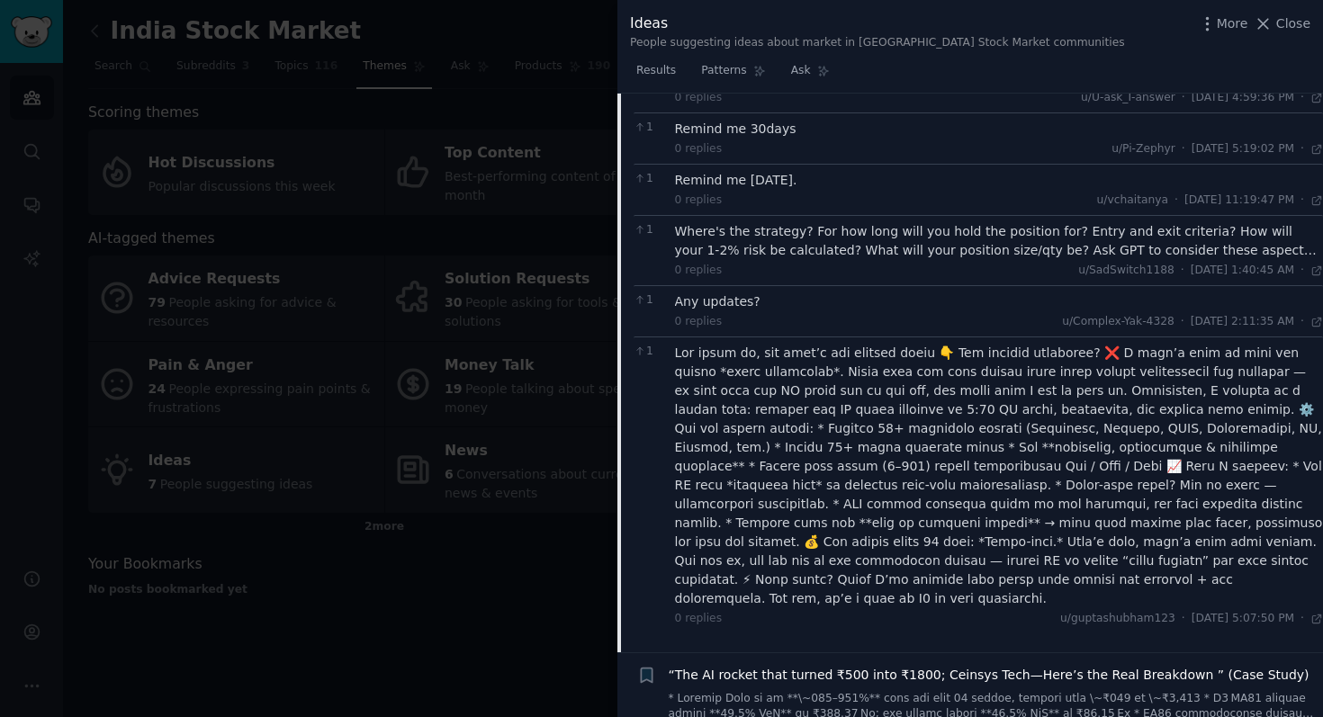
scroll to position [472, 0]
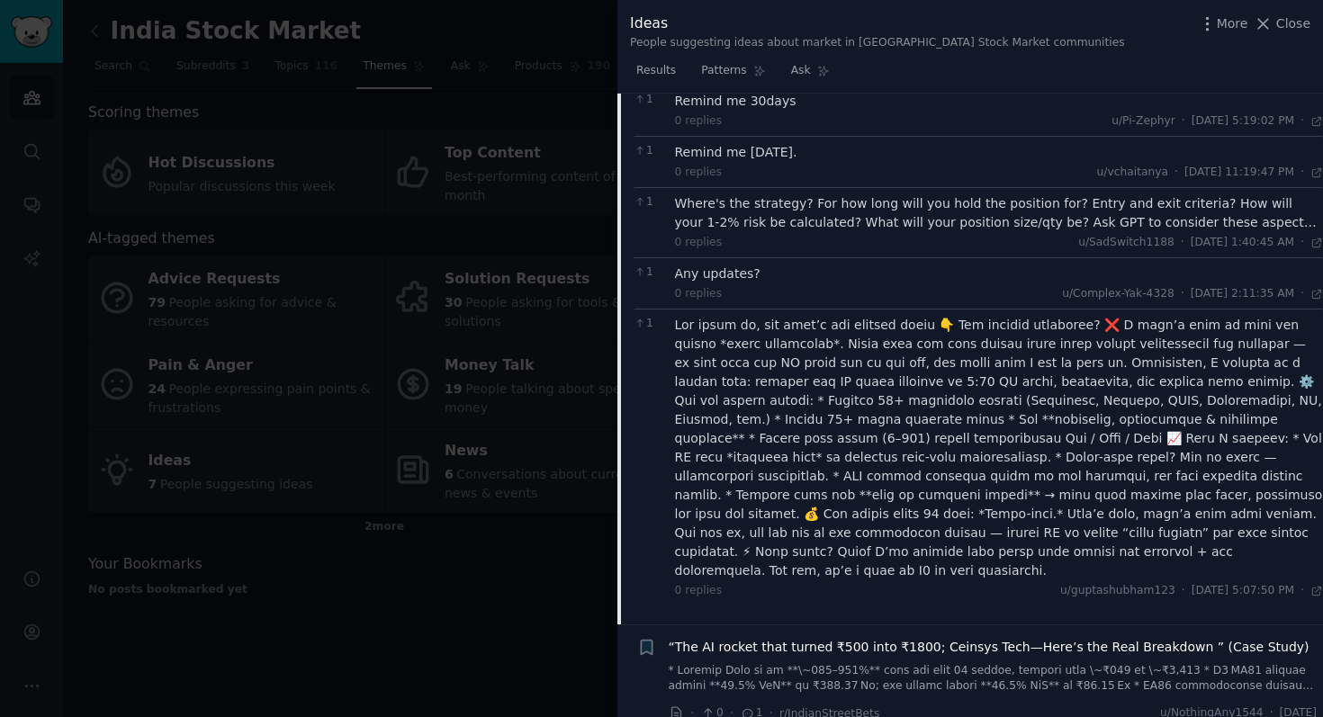
click at [894, 642] on div "“The AI rocket that turned ₹500 into ₹1800; Ceinsys Tech—Here’s the Real Breakd…" at bounding box center [993, 666] width 649 height 57
click at [829, 663] on link at bounding box center [993, 678] width 649 height 31
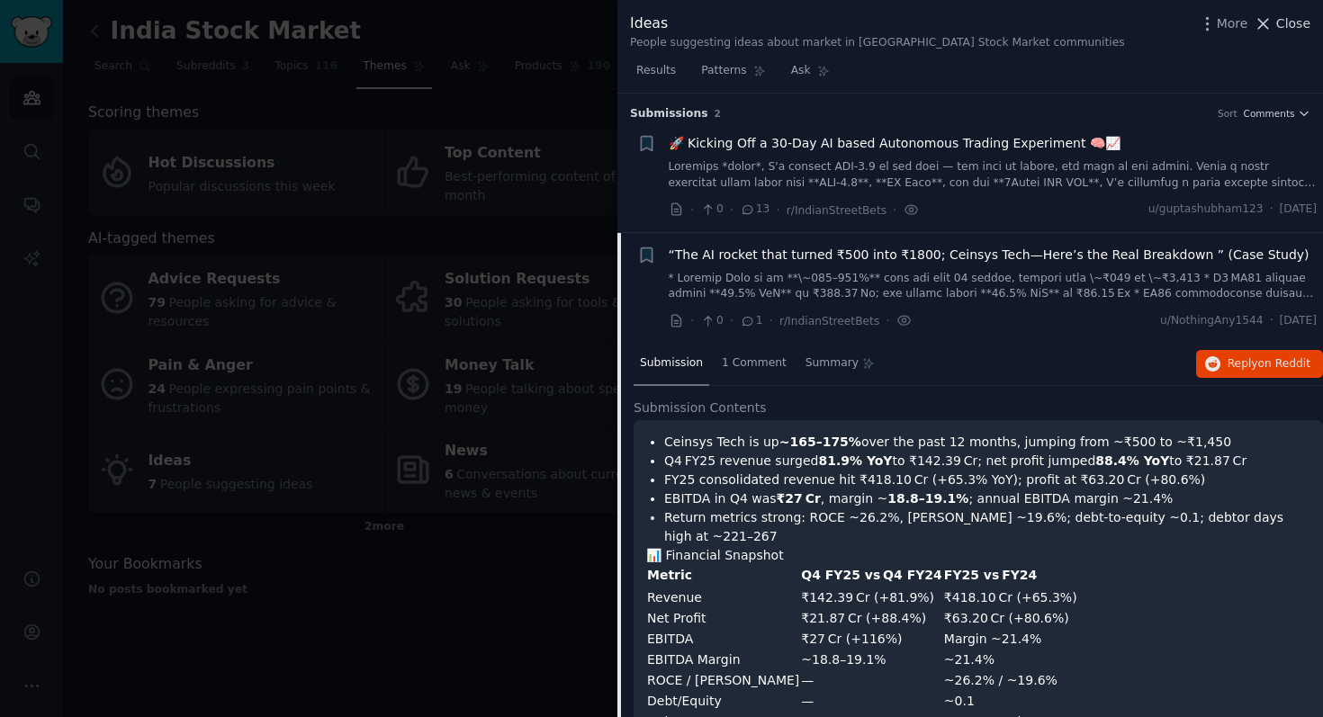
click at [1277, 27] on span "Close" at bounding box center [1293, 23] width 34 height 19
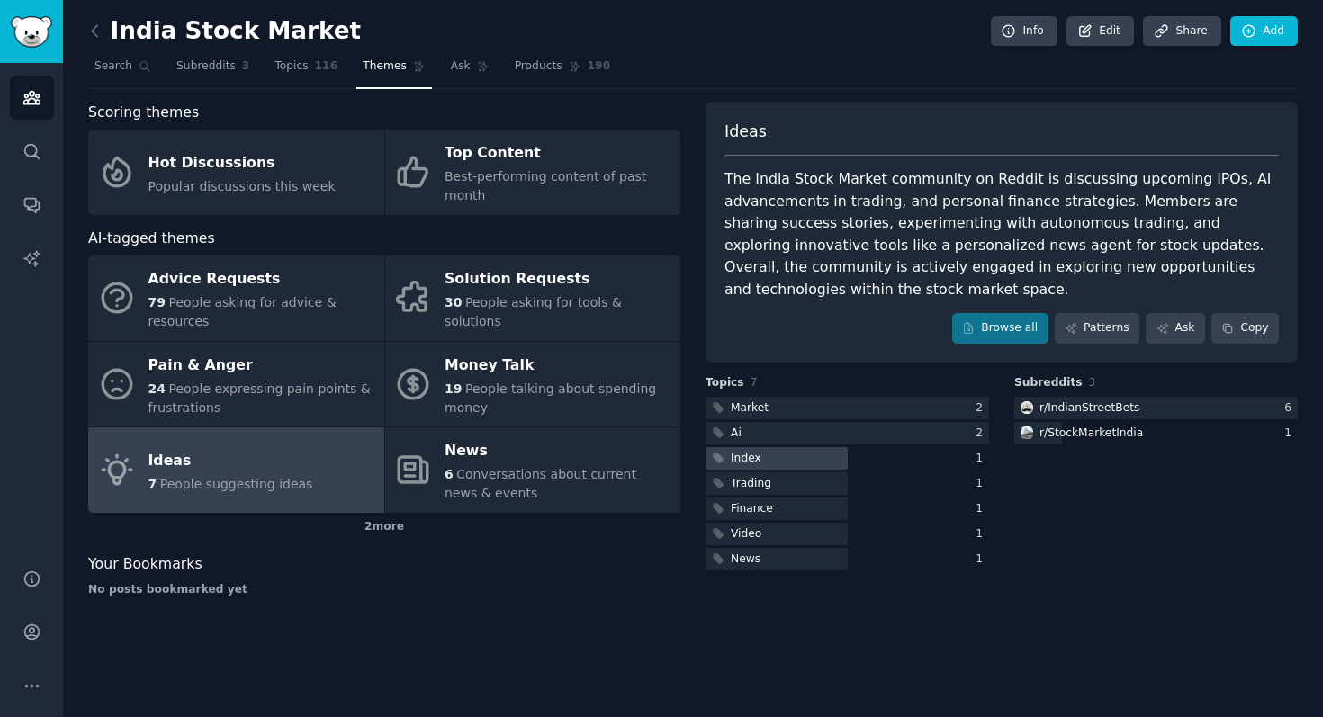
click at [824, 459] on div at bounding box center [776, 458] width 142 height 22
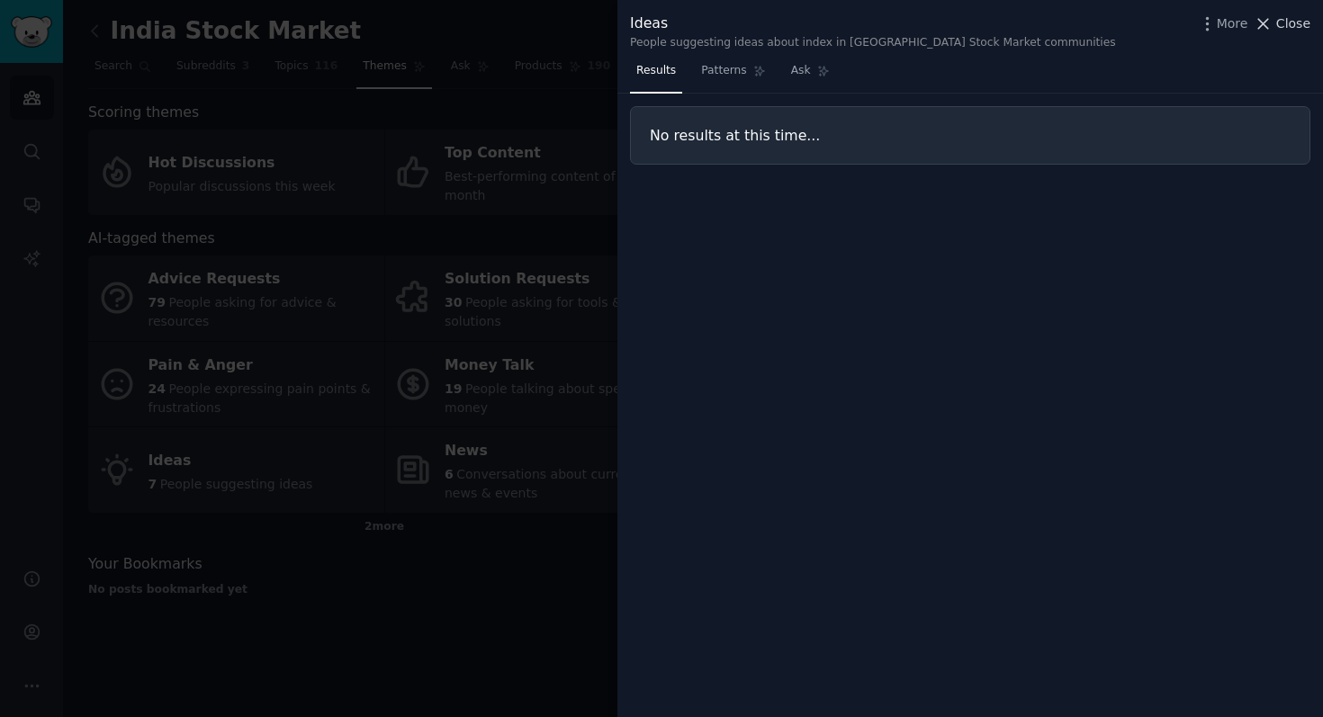
click at [1302, 18] on span "Close" at bounding box center [1293, 23] width 34 height 19
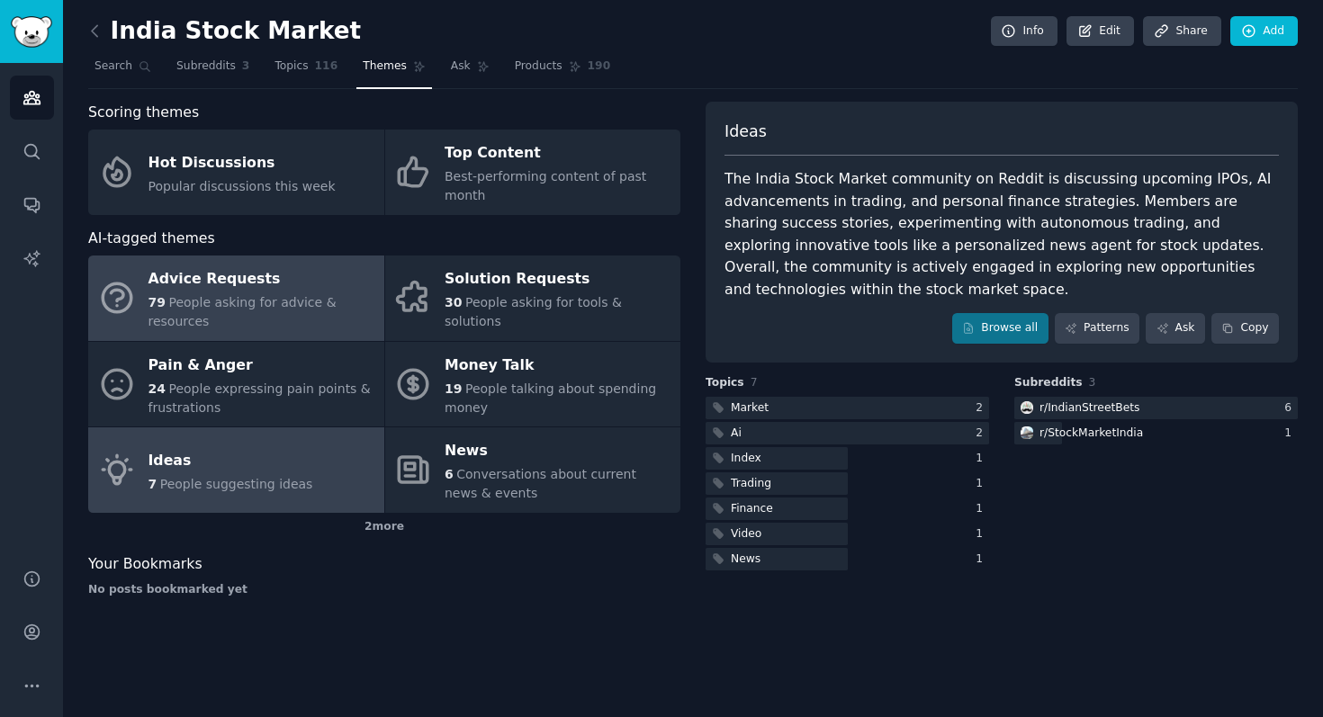
click at [247, 310] on span "People asking for advice & resources" at bounding box center [242, 311] width 188 height 33
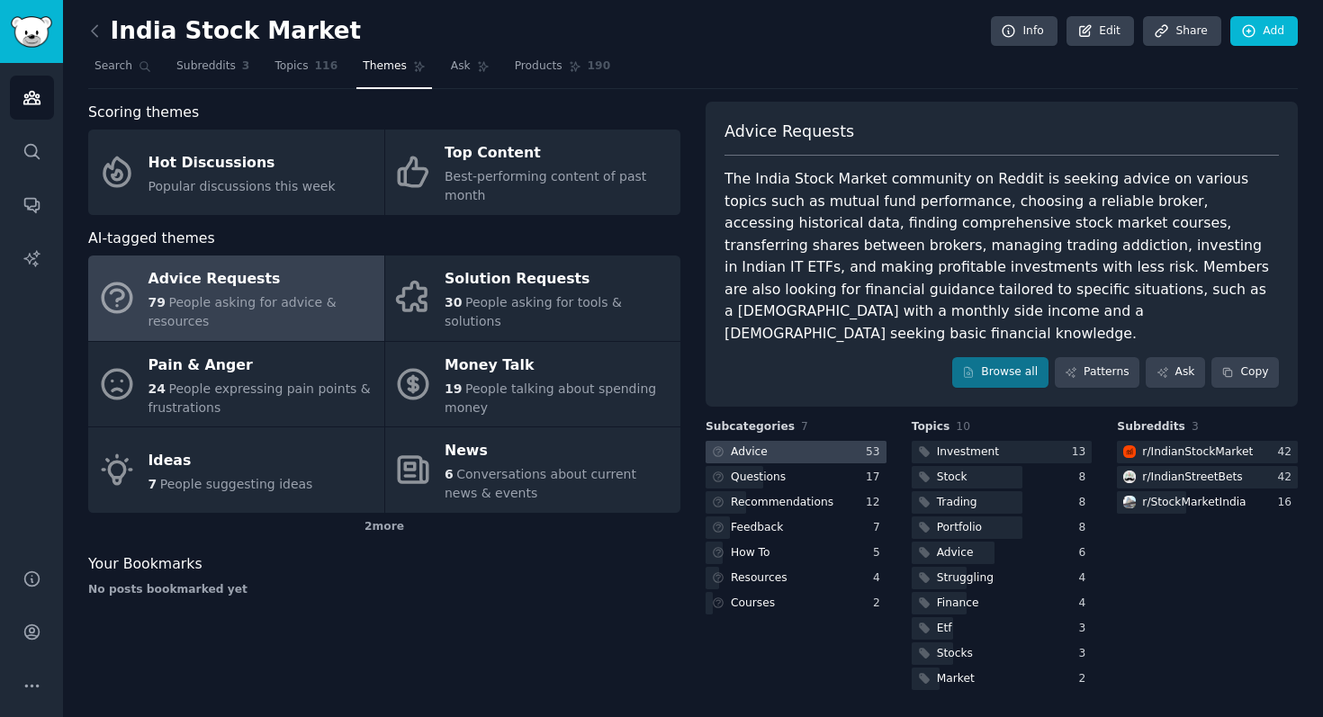
click at [798, 441] on div at bounding box center [795, 452] width 181 height 22
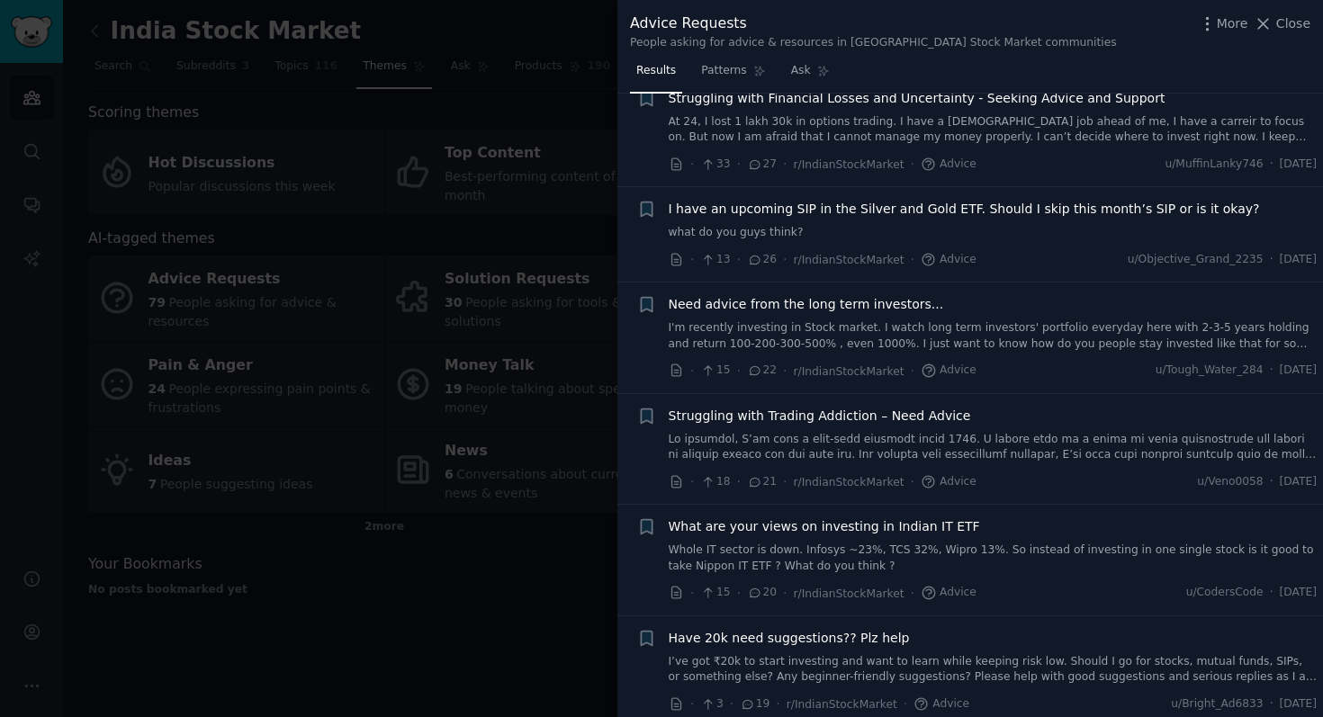
scroll to position [1084, 0]
click at [956, 329] on link "I'm recently investing in Stock market. I watch long term investors' portfolio …" at bounding box center [993, 334] width 649 height 31
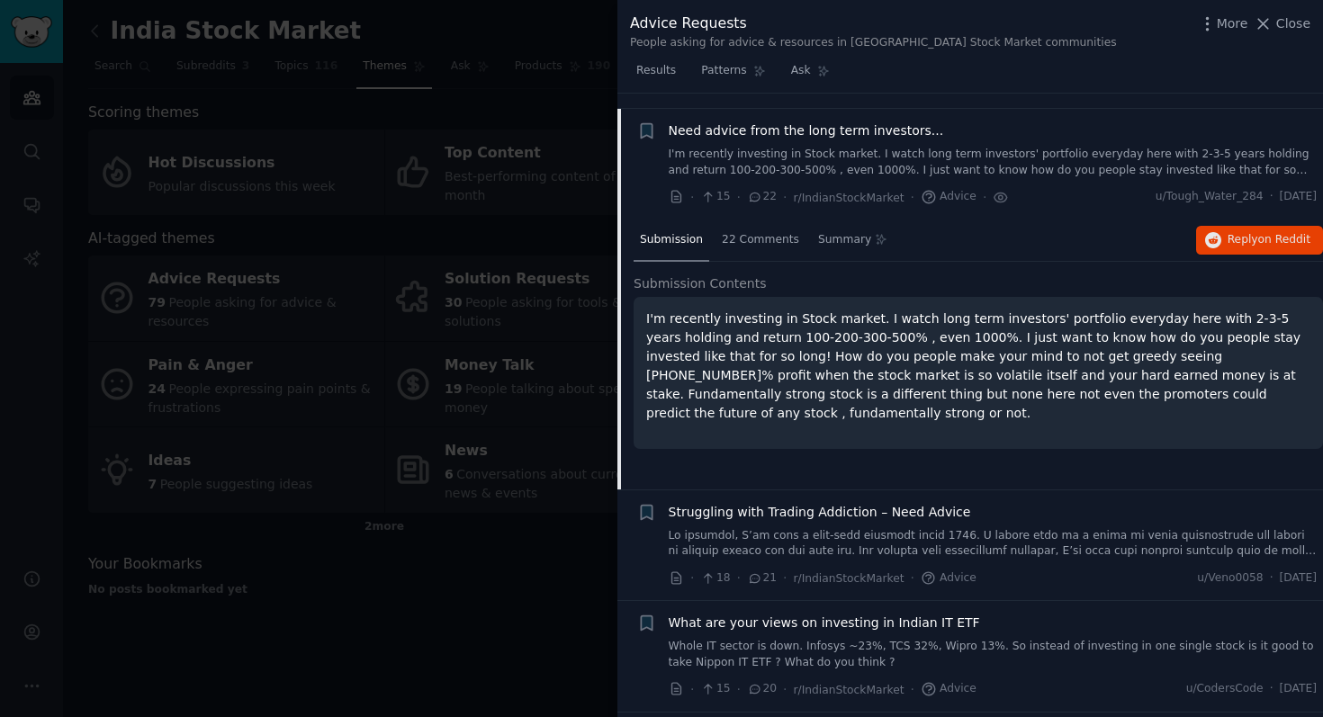
scroll to position [1272, 0]
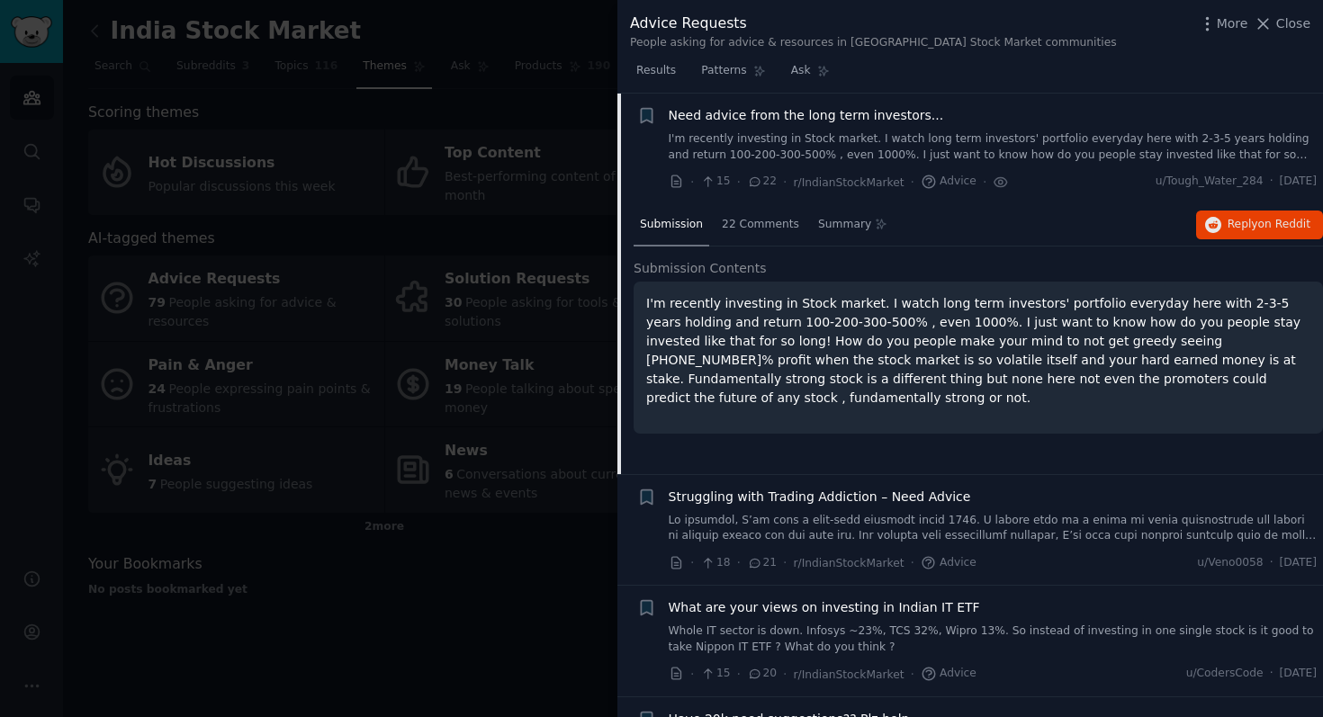
click at [1004, 142] on link "I'm recently investing in Stock market. I watch long term investors' portfolio …" at bounding box center [993, 146] width 649 height 31
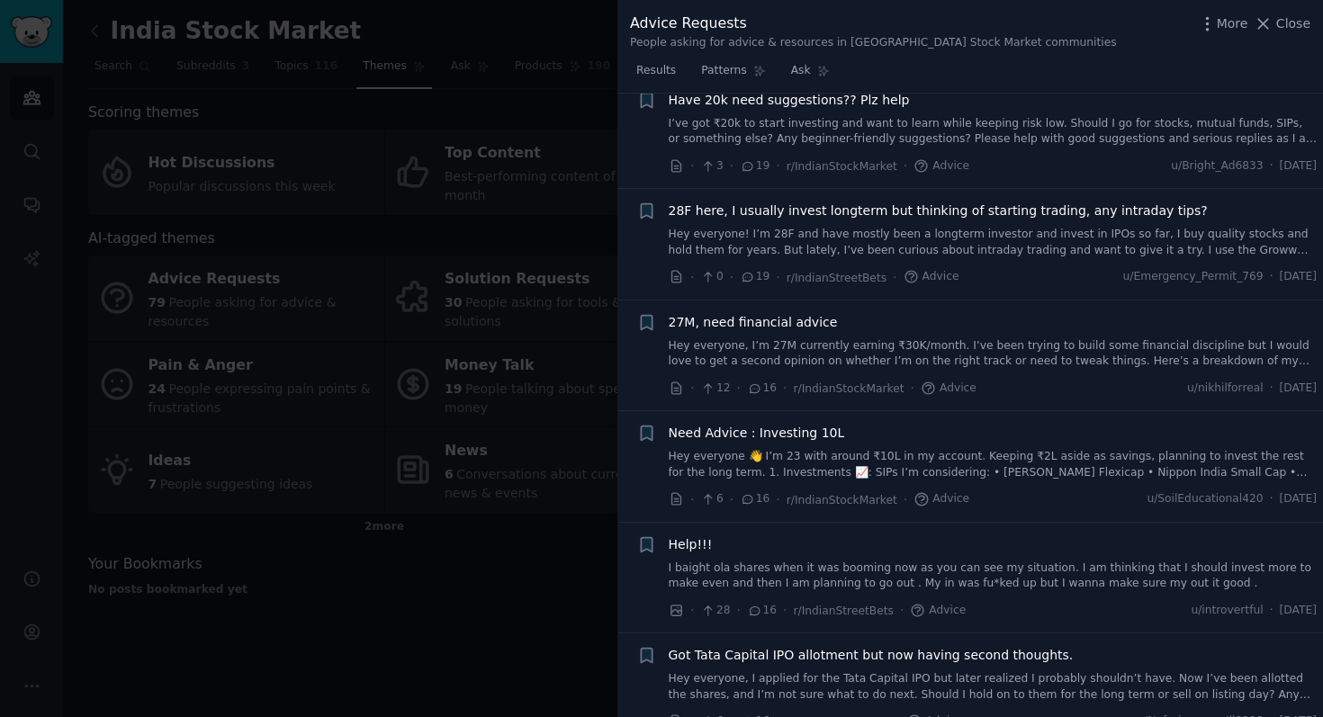
scroll to position [1623, 0]
click at [903, 346] on link "Hey everyone, I’m 27M currently earning ₹30K/month. I’ve been trying to build s…" at bounding box center [993, 352] width 649 height 31
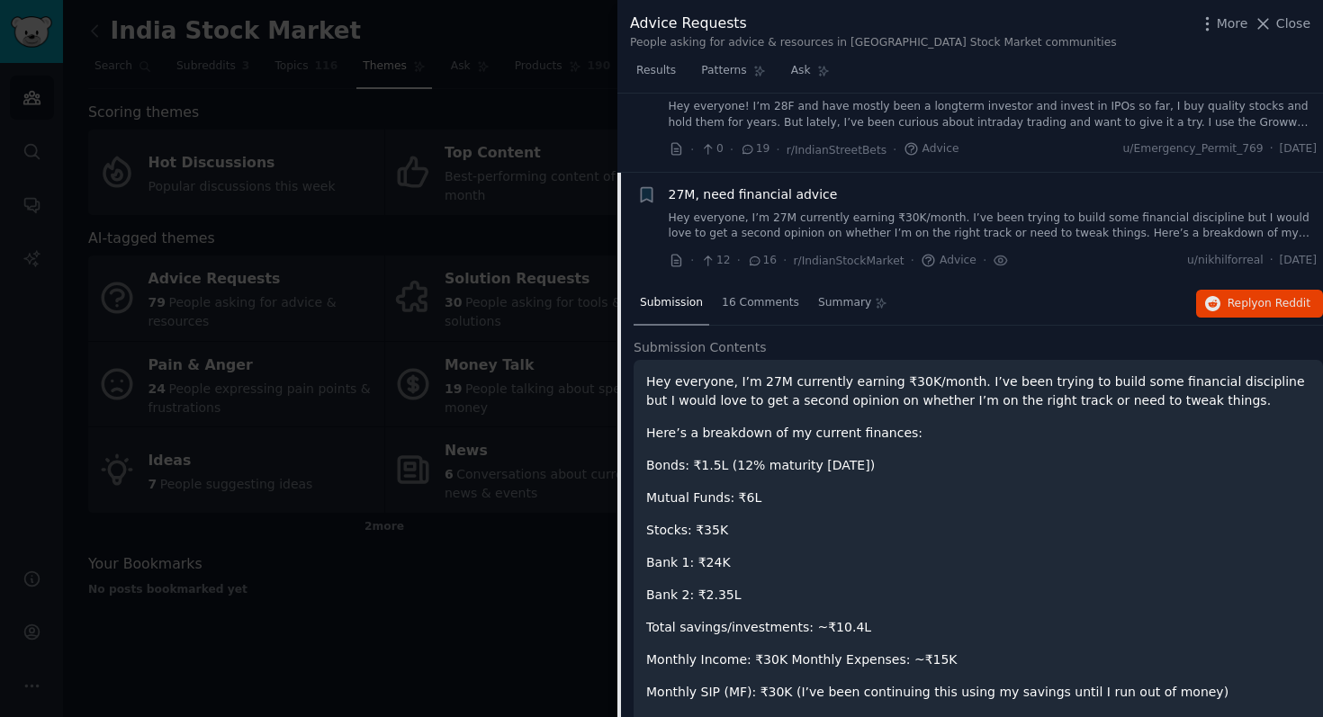
scroll to position [1651, 0]
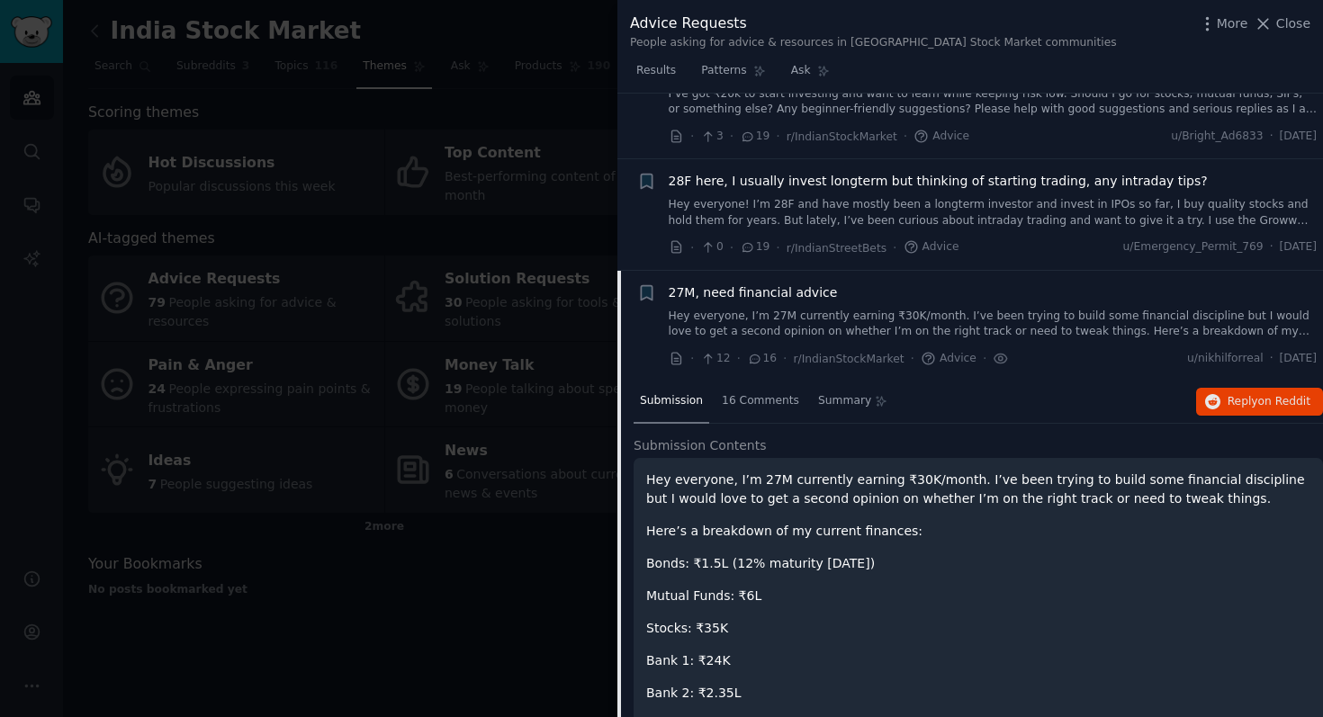
click at [733, 292] on span "27M, need financial advice" at bounding box center [753, 292] width 169 height 19
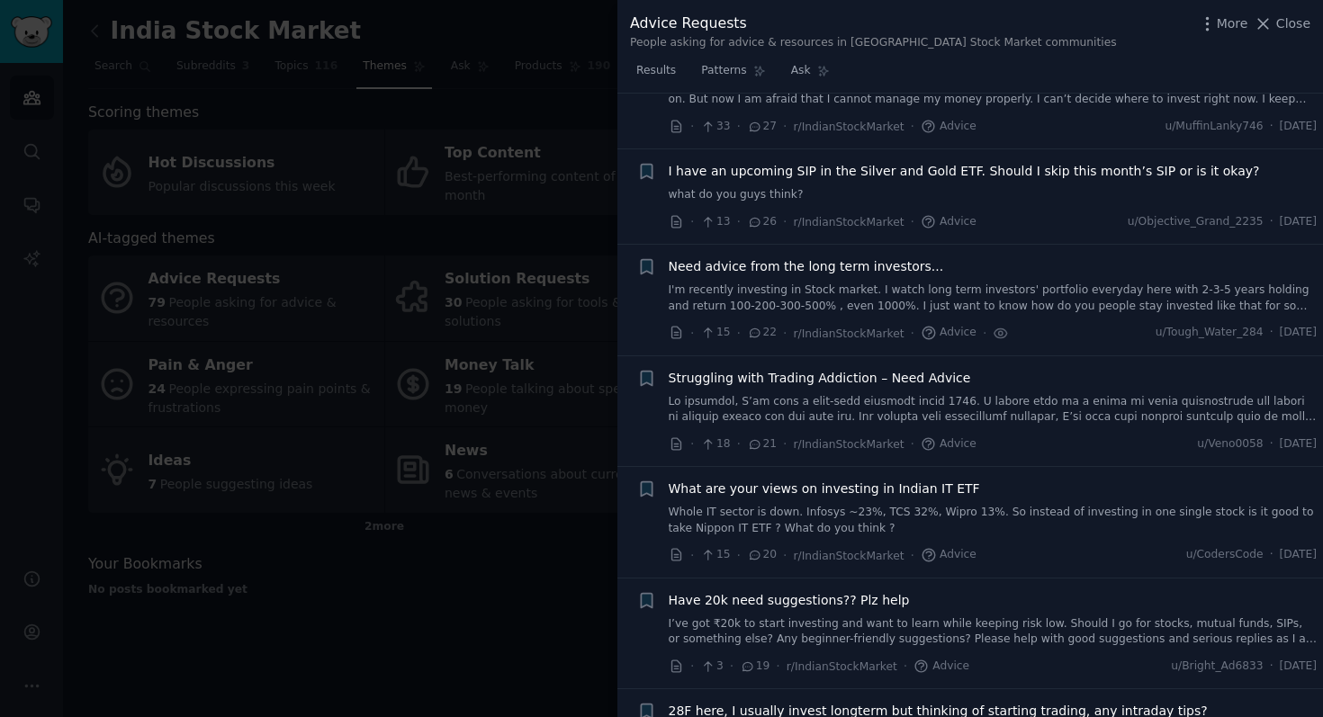
scroll to position [1104, 0]
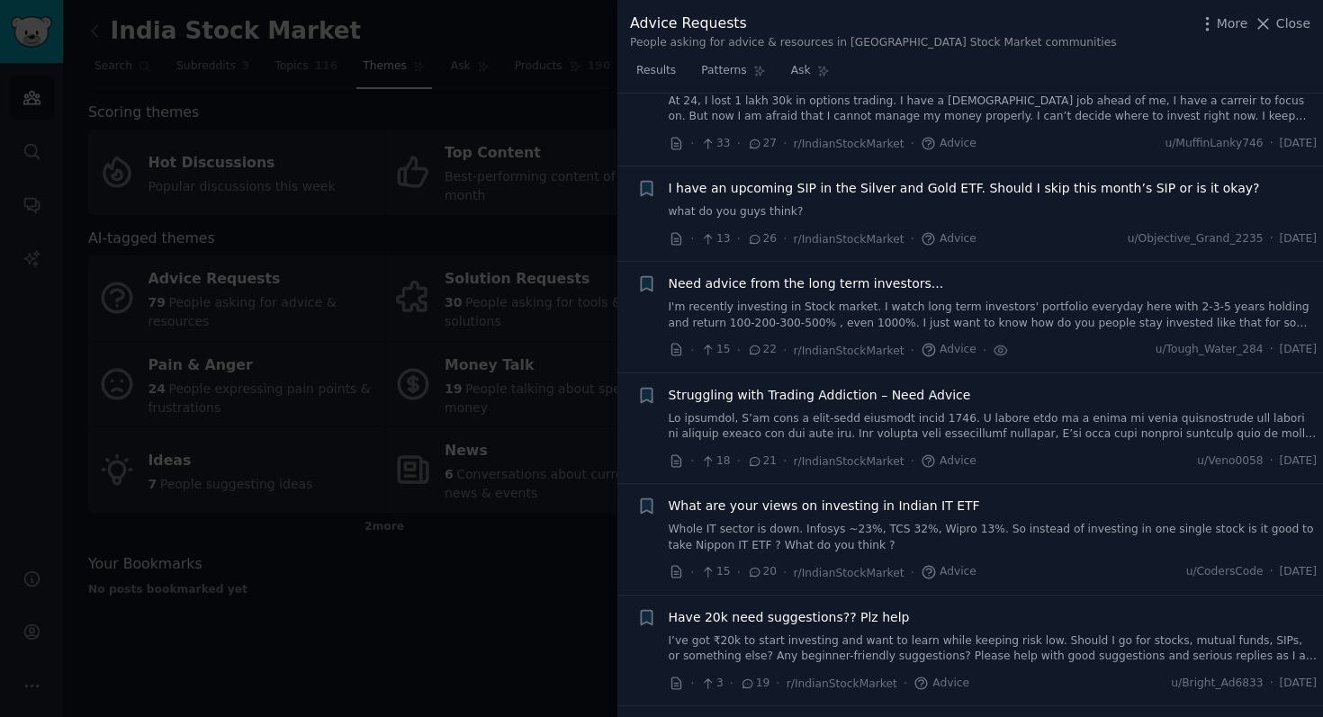
click at [766, 356] on span "22" at bounding box center [762, 350] width 30 height 16
click at [822, 280] on span "Need advice from the long term investors..." at bounding box center [806, 283] width 275 height 19
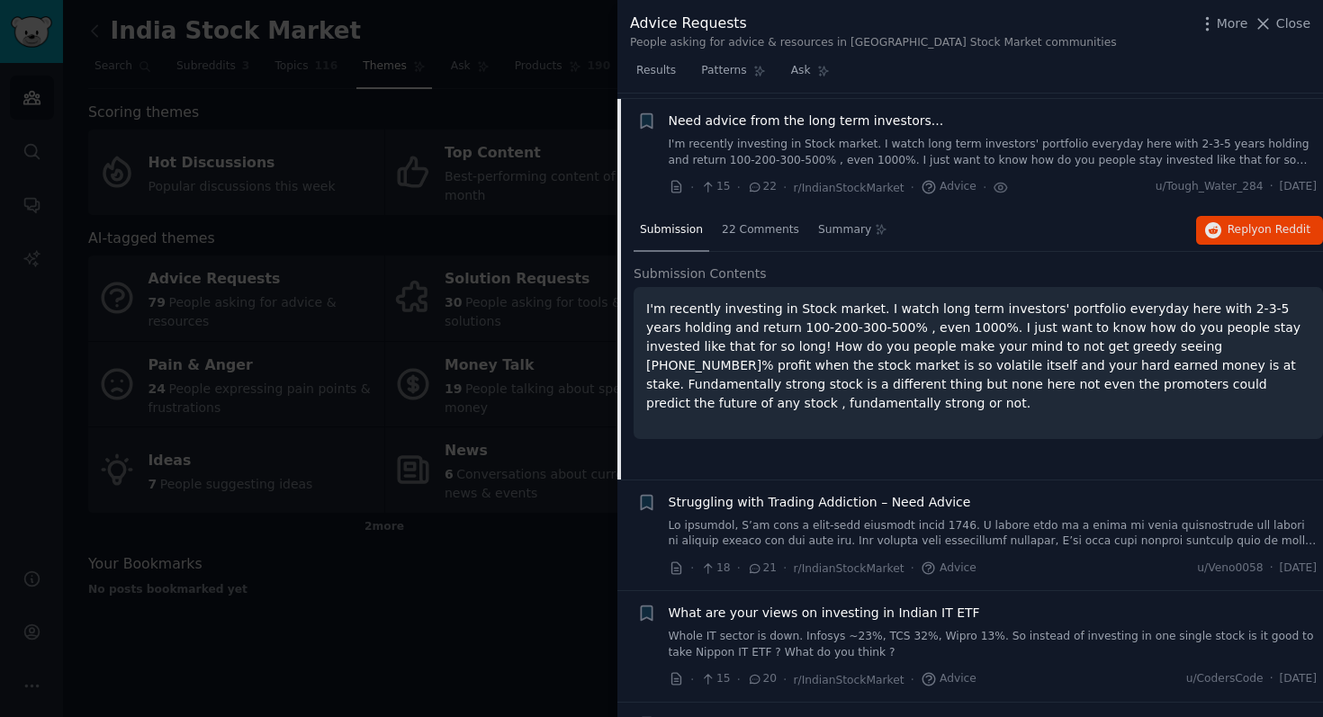
scroll to position [1272, 0]
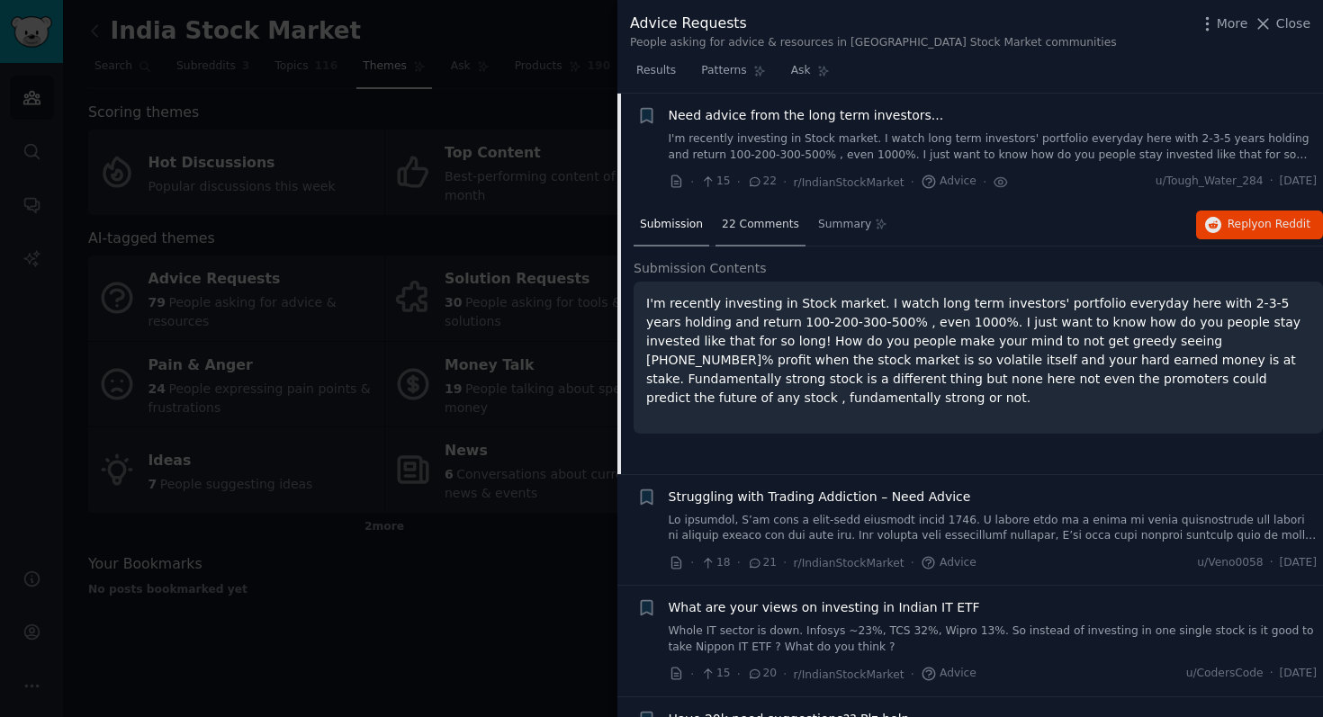
click at [759, 232] on div "22 Comments" at bounding box center [760, 225] width 90 height 43
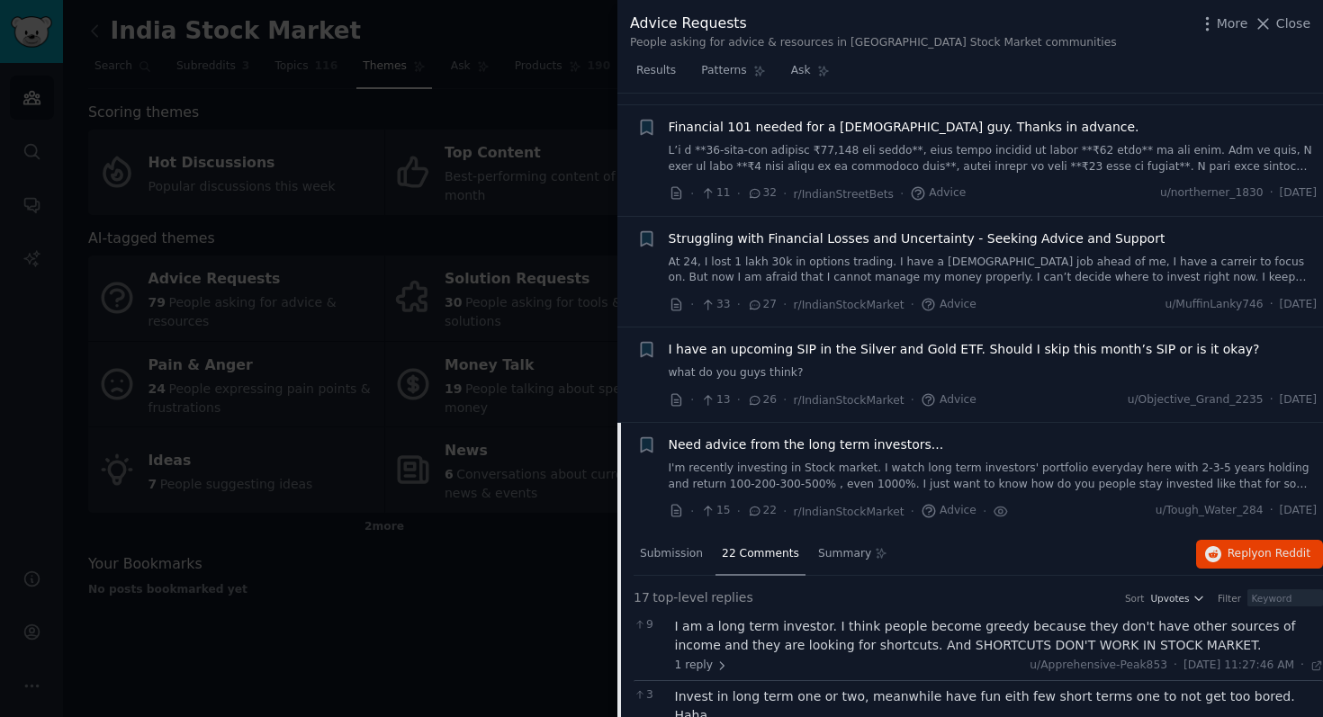
scroll to position [895, 0]
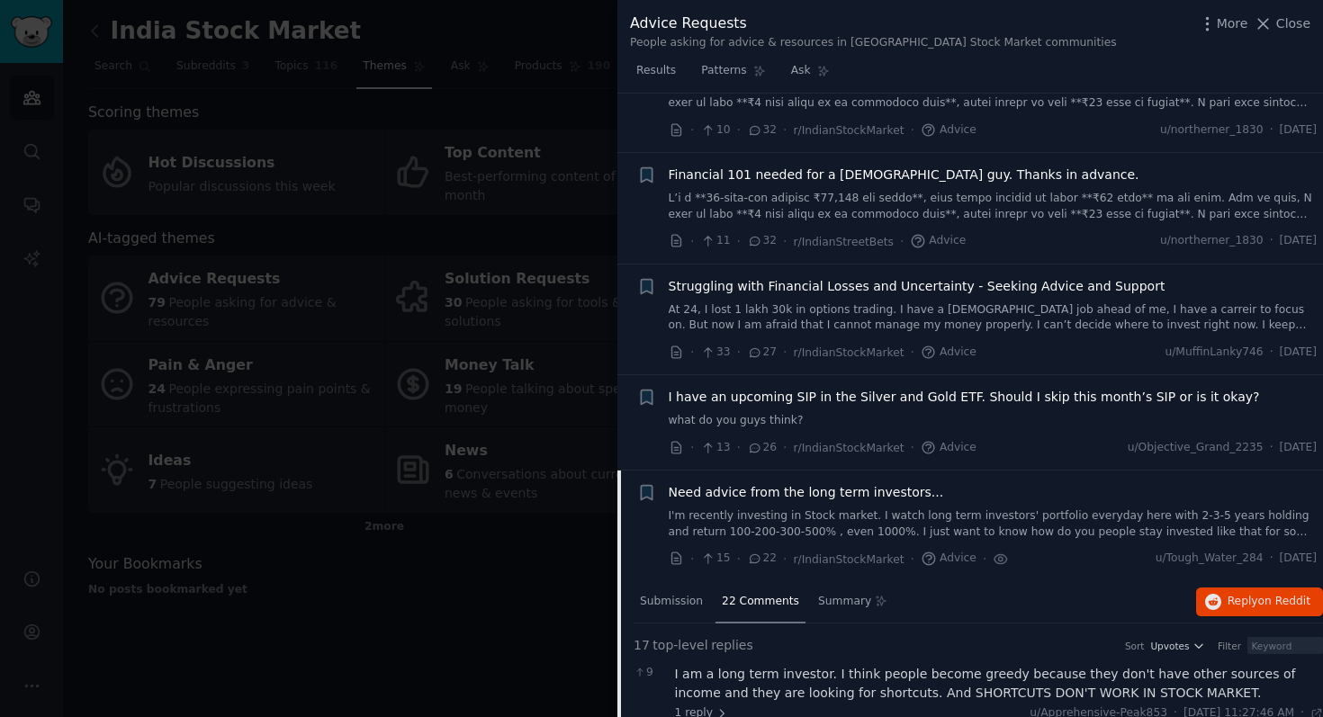
click at [768, 310] on link "At 24, I lost 1 lakh 30k in options trading. I have a full time job ahead of me…" at bounding box center [993, 317] width 649 height 31
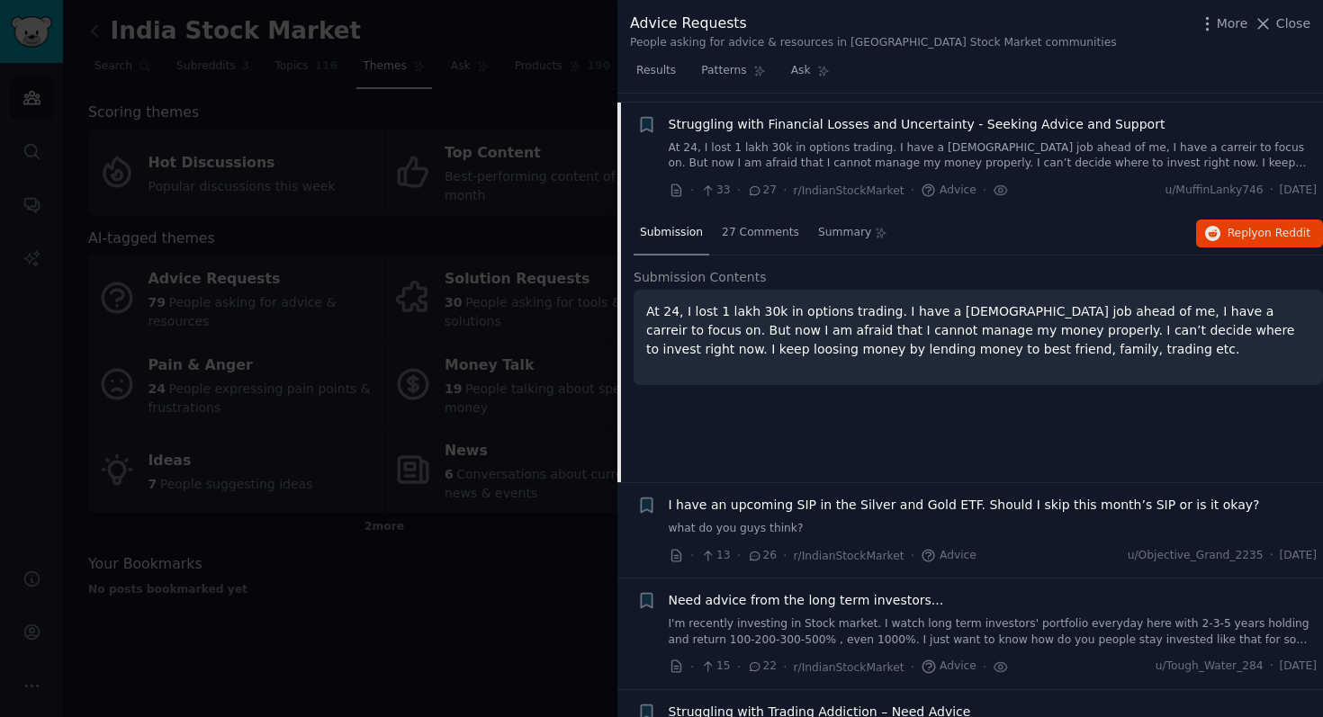
scroll to position [1066, 0]
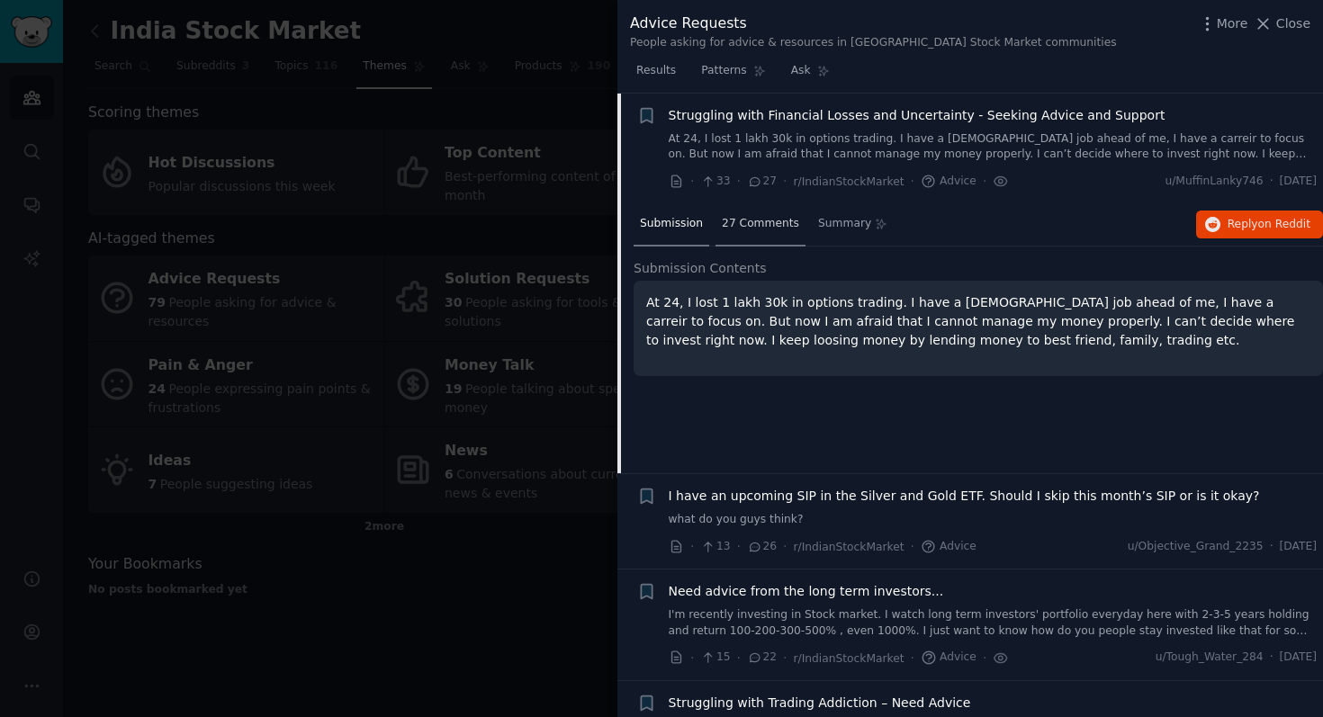
click at [746, 216] on span "27 Comments" at bounding box center [760, 224] width 77 height 16
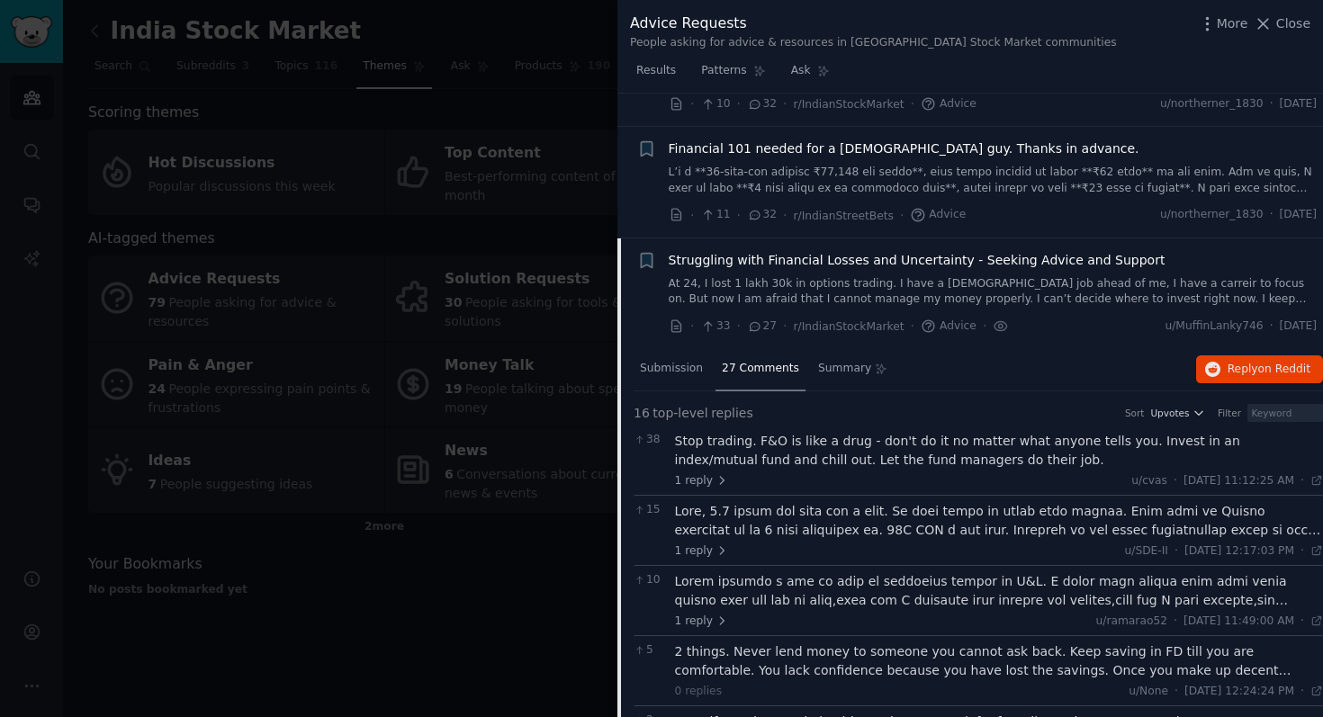
scroll to position [0, 0]
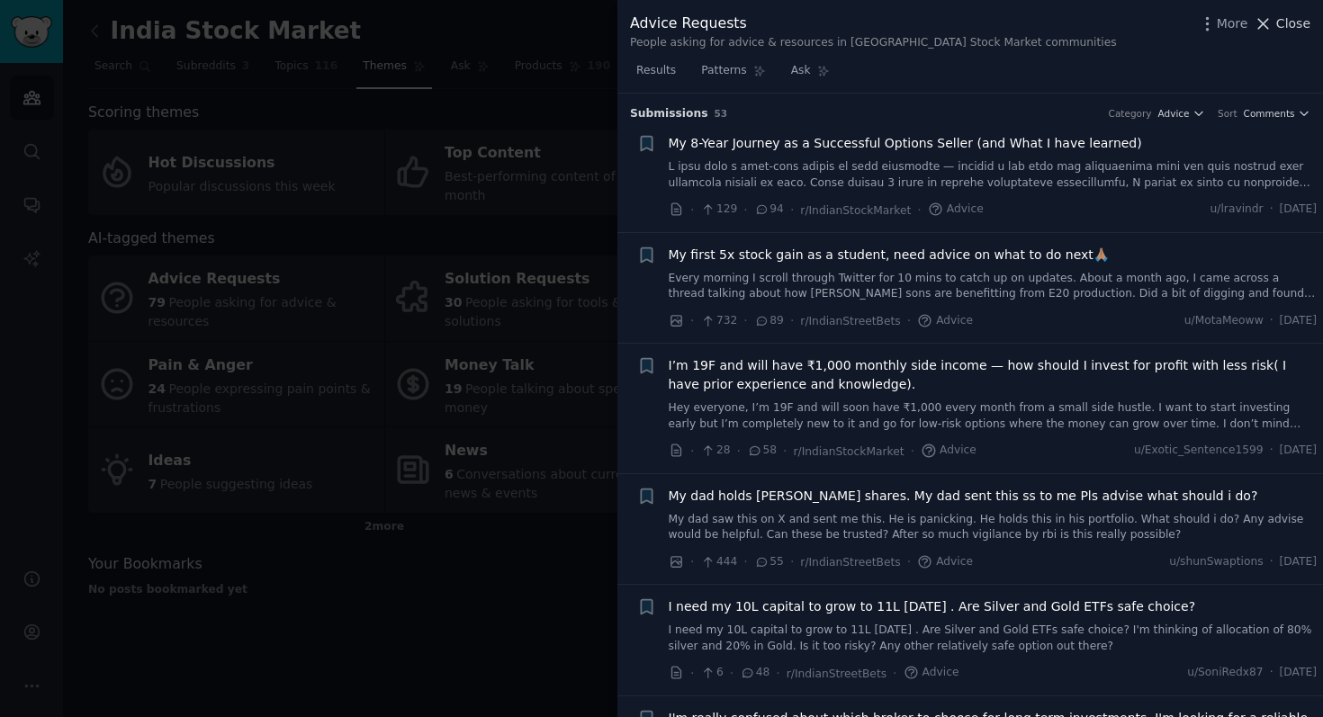
click at [1268, 16] on icon at bounding box center [1262, 23] width 19 height 19
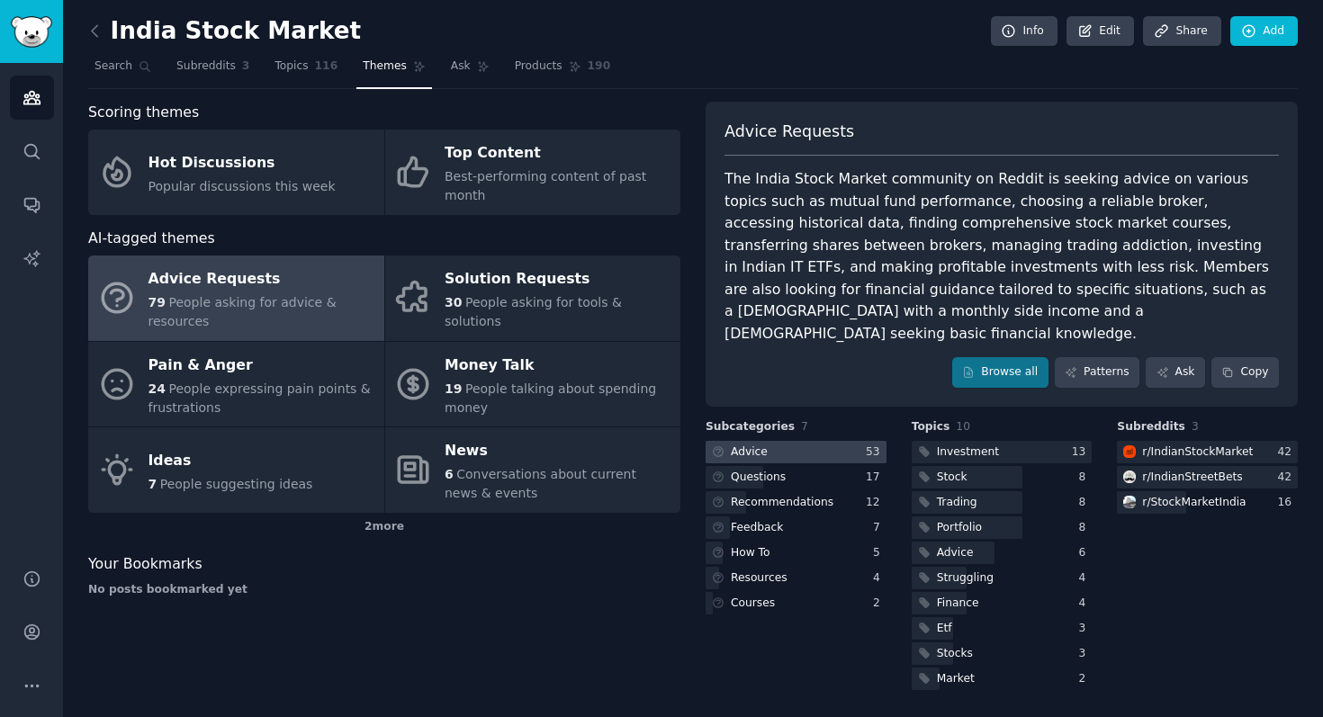
click at [814, 441] on div at bounding box center [795, 452] width 181 height 22
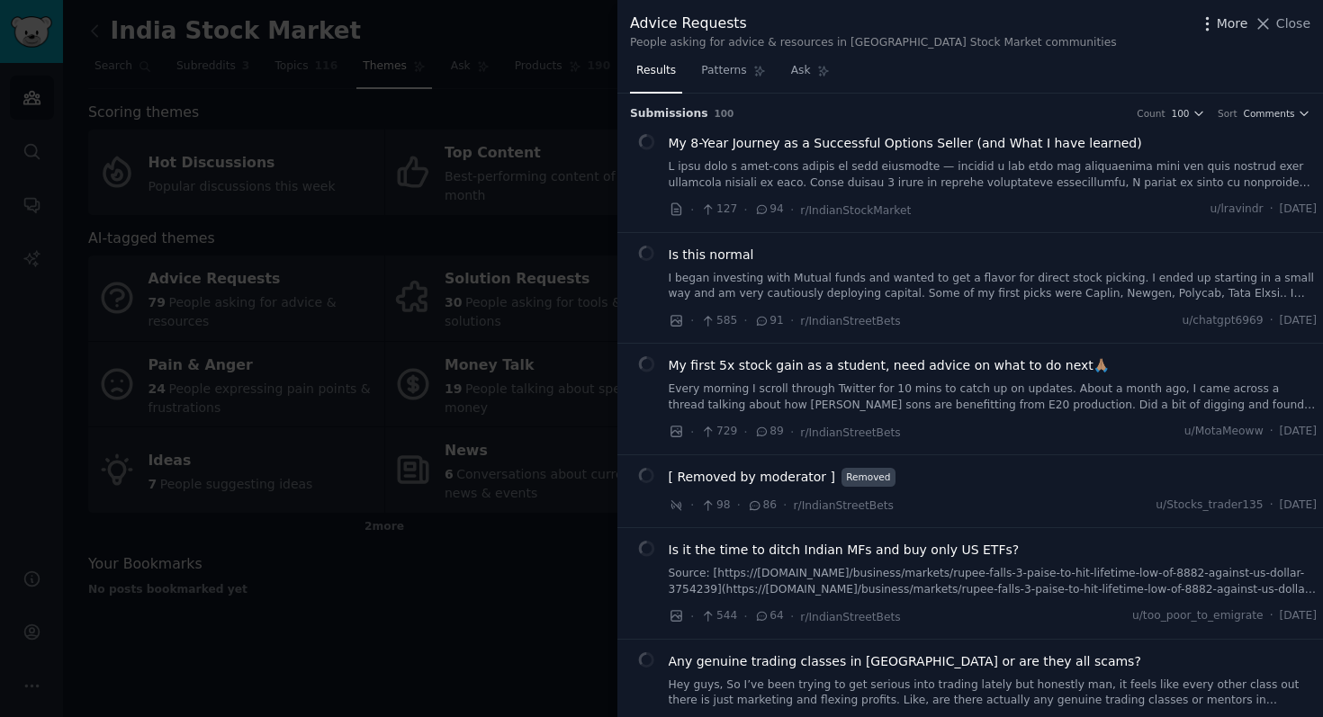
click at [1216, 26] on icon "button" at bounding box center [1207, 23] width 19 height 19
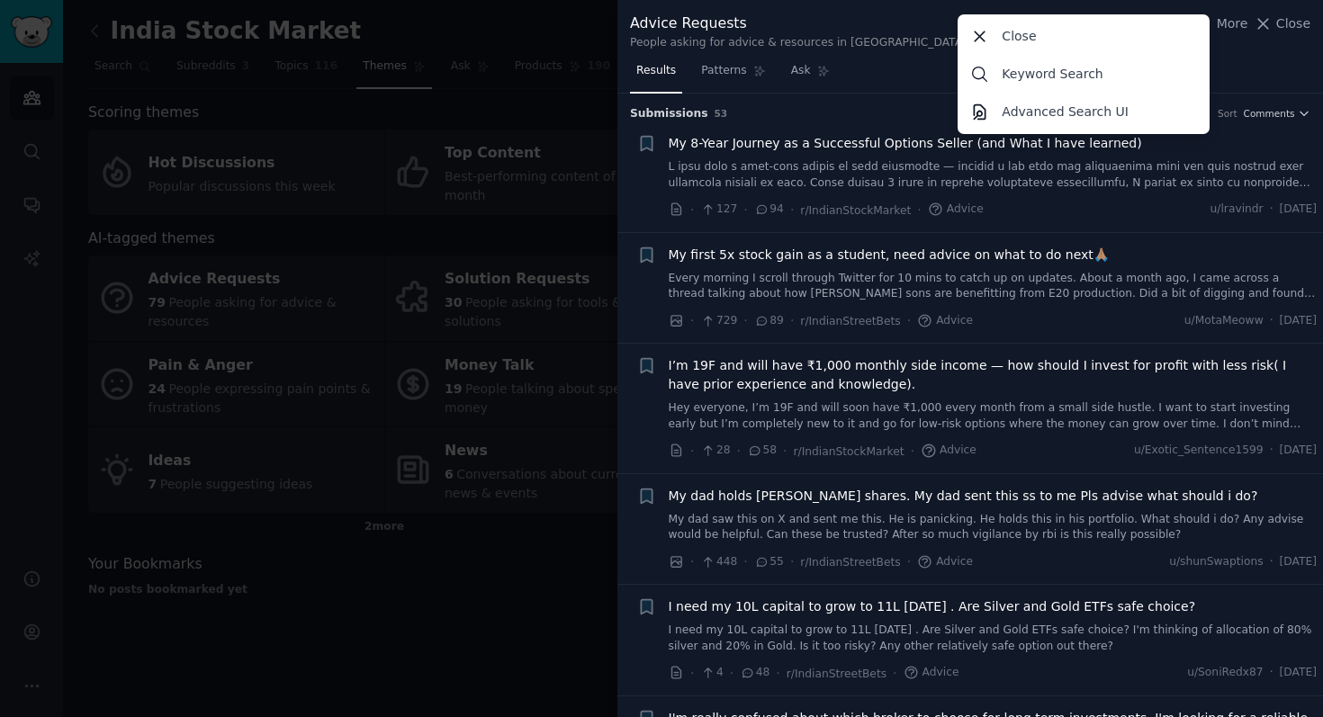
click at [1226, 41] on div "Advice Requests People asking for advice & resources in India Stock Market comm…" at bounding box center [970, 32] width 680 height 38
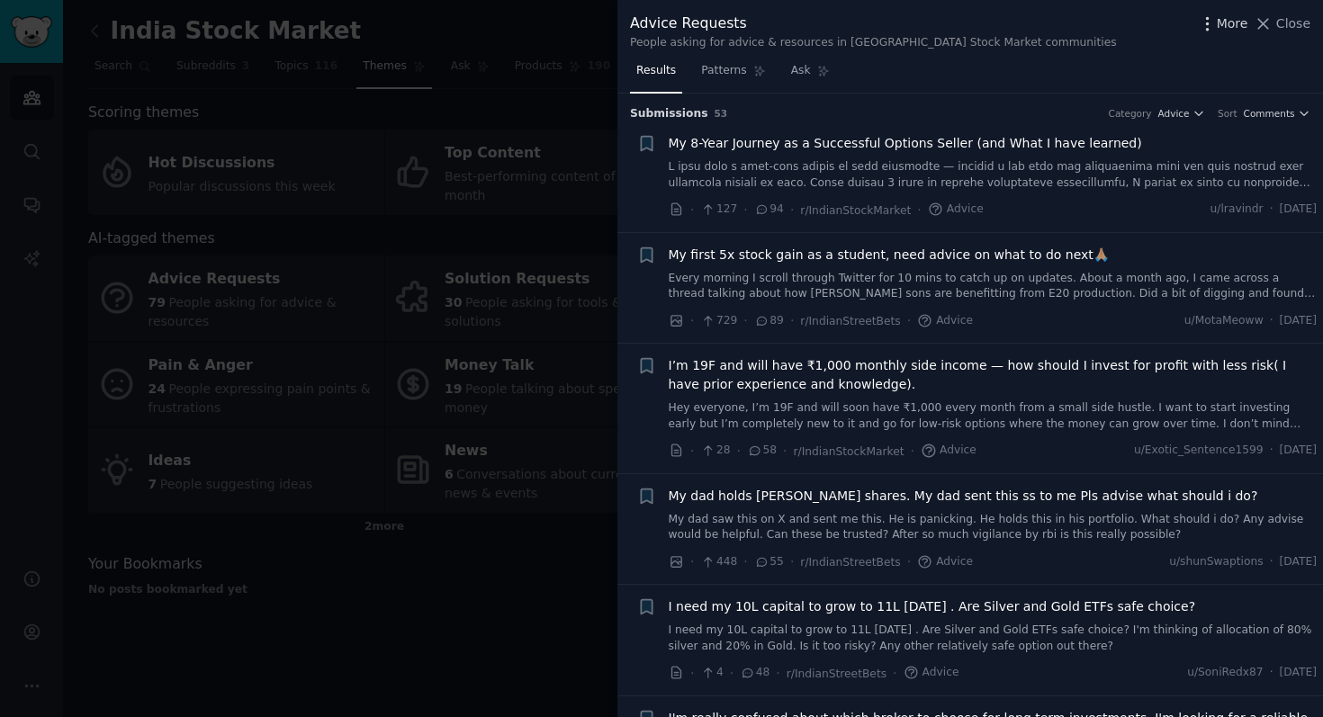
click at [1208, 30] on icon "button" at bounding box center [1207, 23] width 2 height 13
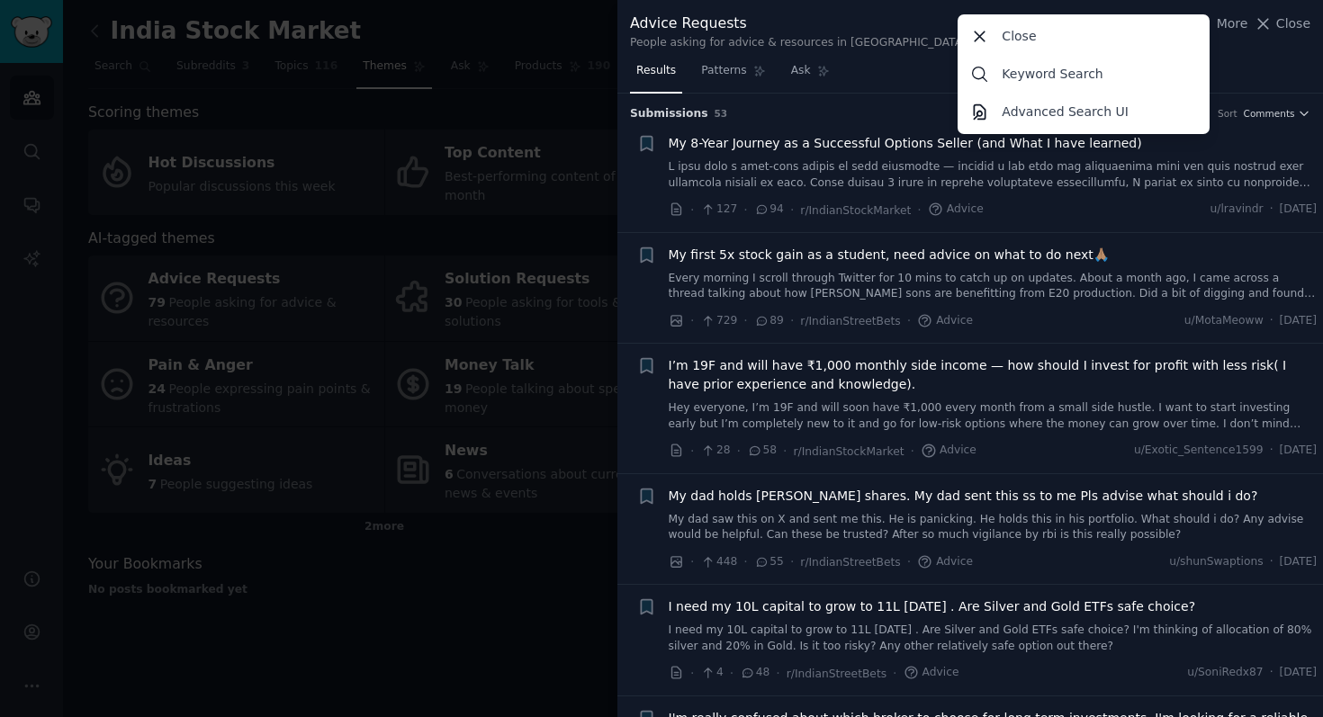
click at [1246, 66] on div "Results Patterns Ask" at bounding box center [969, 75] width 705 height 37
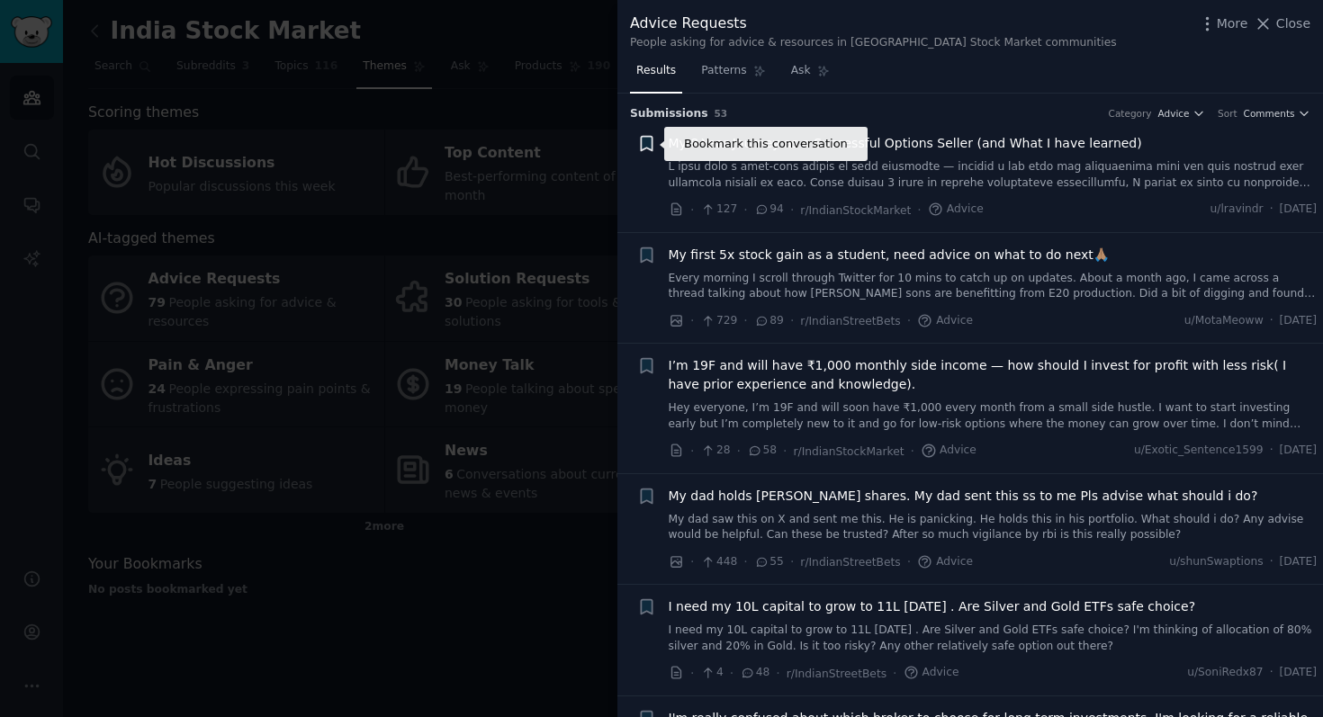
click at [649, 134] on li "Bookmark this conversation + My 8-Year Journey as a Successful Options Seller (…" at bounding box center [969, 176] width 705 height 111
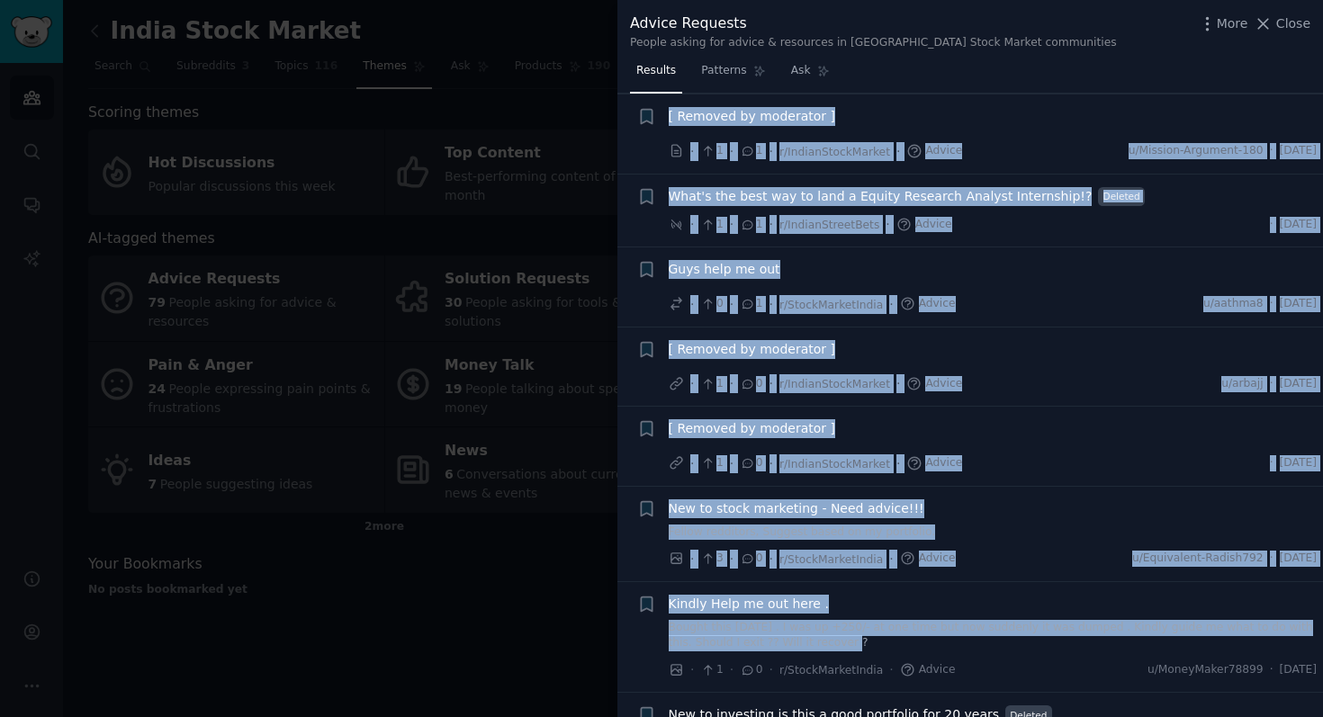
scroll to position [4683, 0]
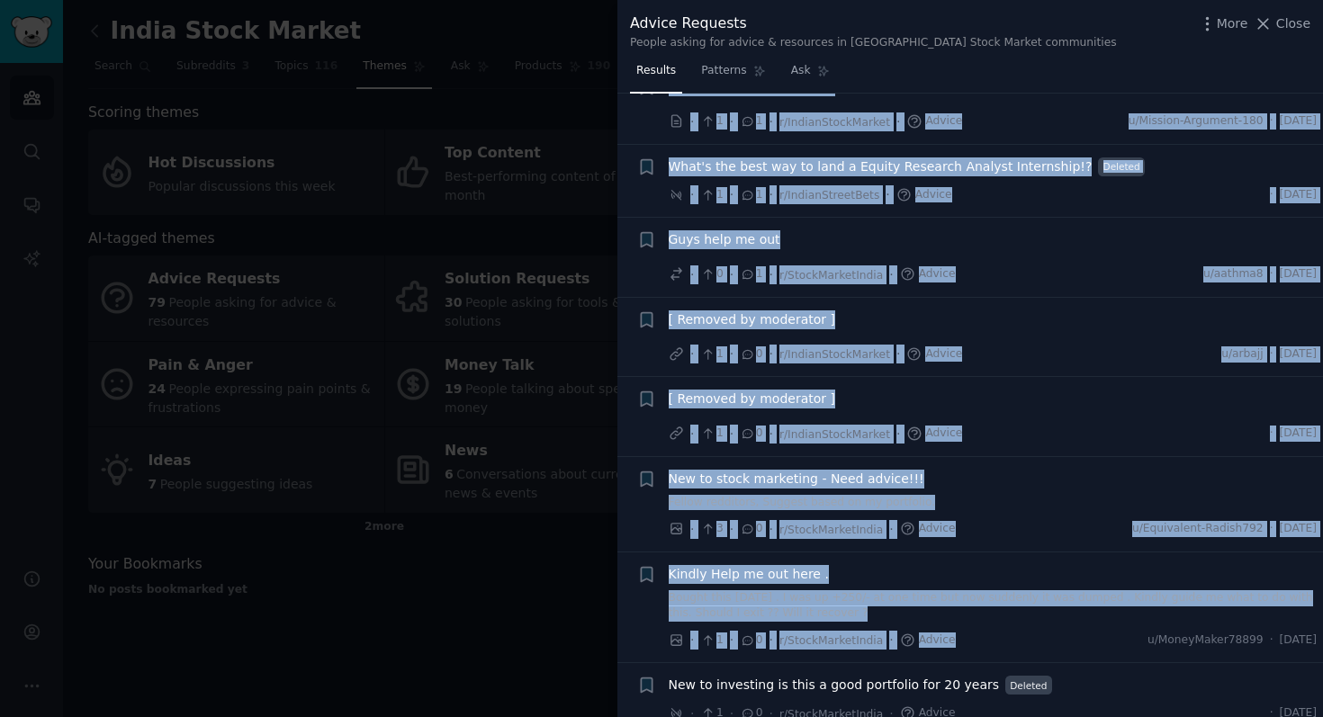
drag, startPoint x: 634, startPoint y: 130, endPoint x: 946, endPoint y: 618, distance: 578.6
type textarea "My 8-Year Journey as a Successful Options Seller (and What I have learned) I ha…"
copy ul "My 8-Year Journey as a Successful Options Seller (and What I have learned) I ha…"
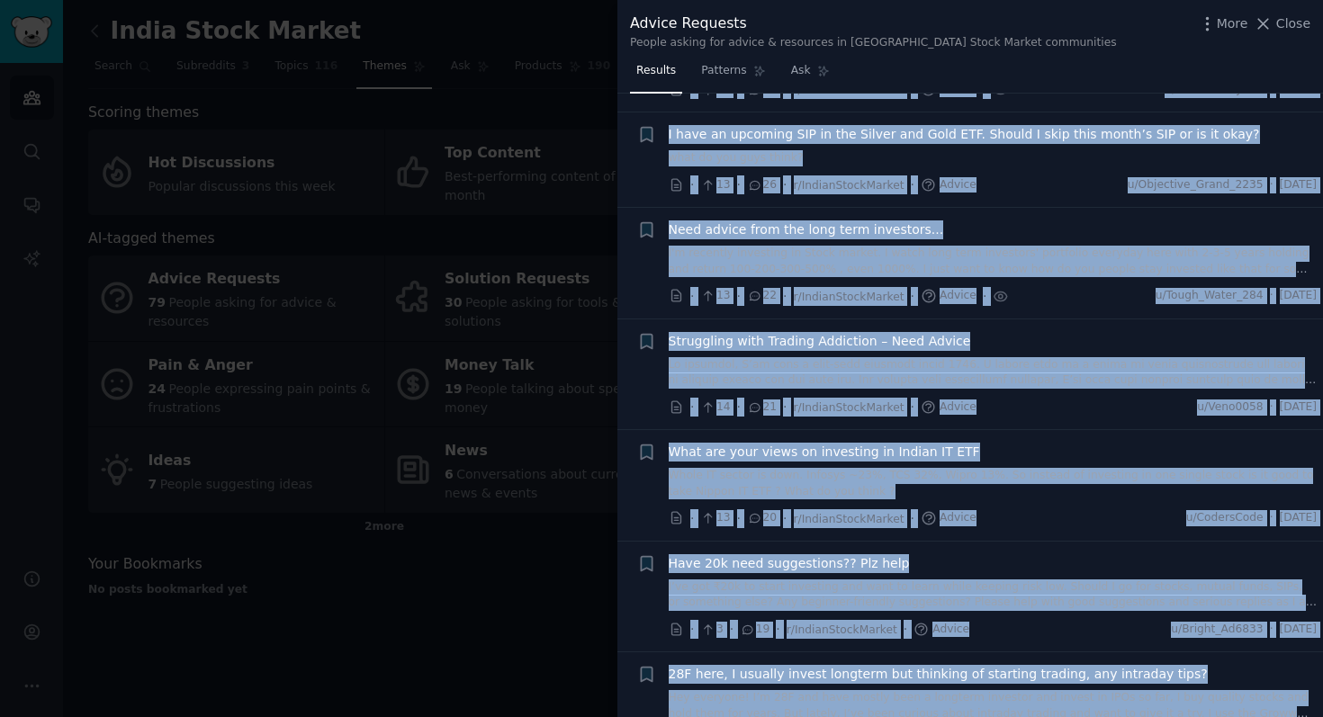
scroll to position [0, 0]
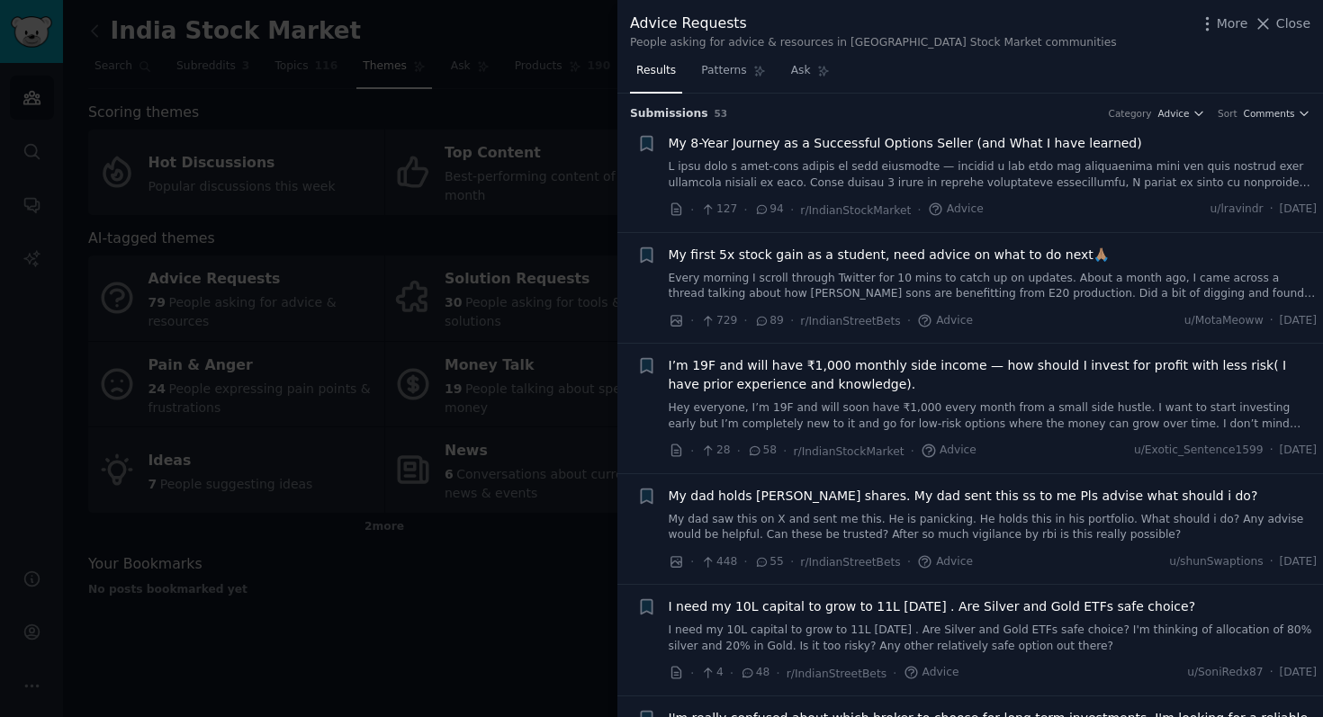
click at [541, 528] on div at bounding box center [661, 358] width 1323 height 717
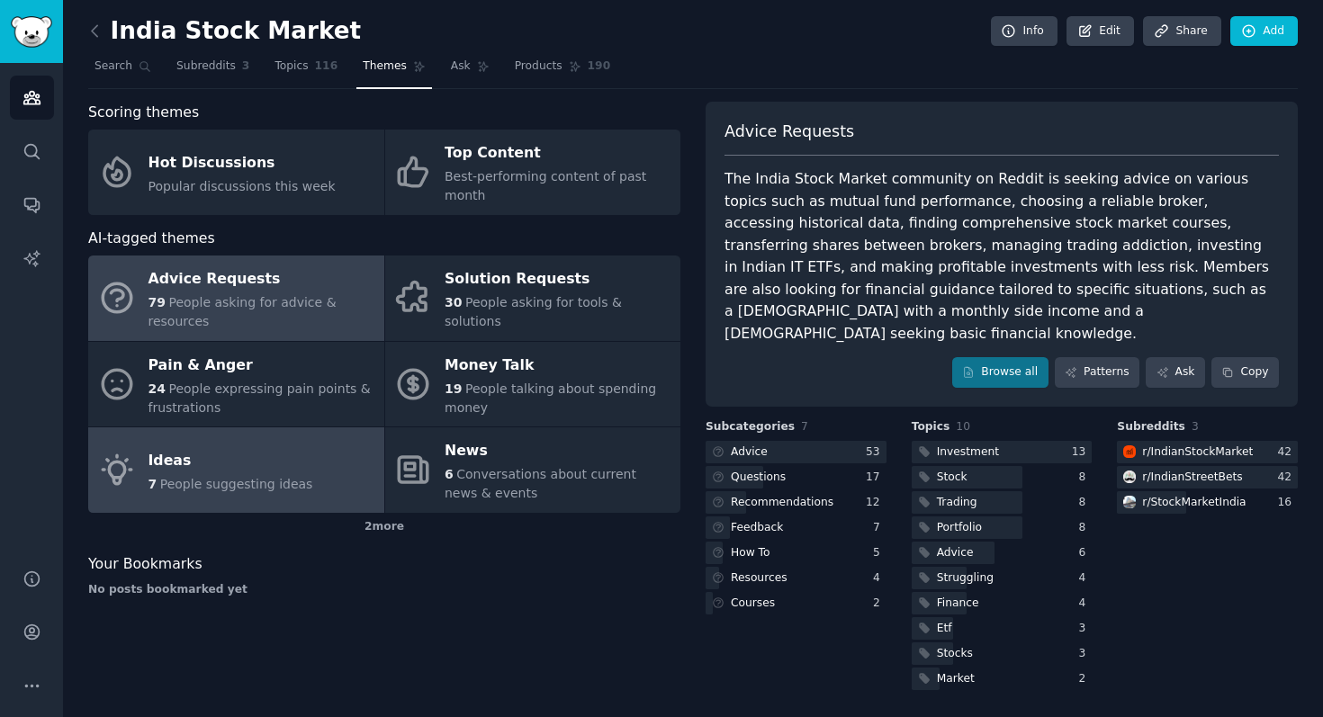
click at [235, 481] on span "People suggesting ideas" at bounding box center [236, 484] width 153 height 14
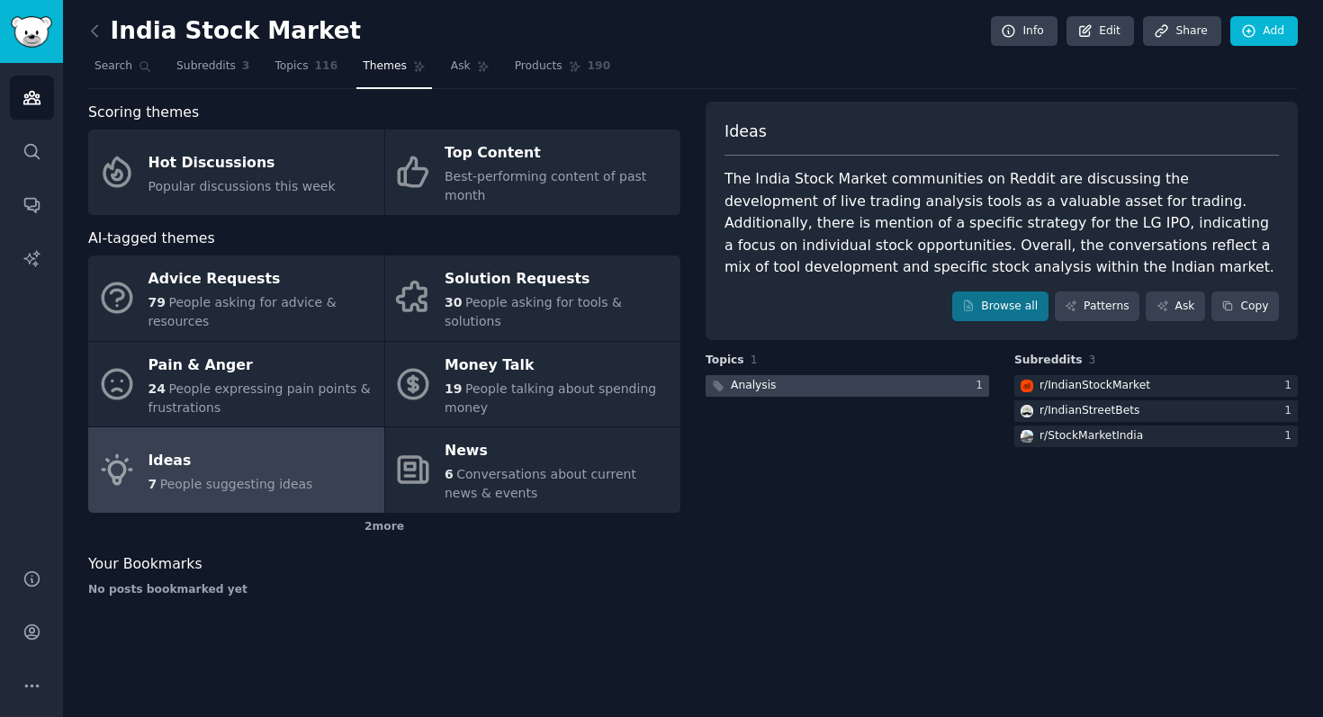
click at [774, 376] on div "Analysis" at bounding box center [742, 386] width 74 height 22
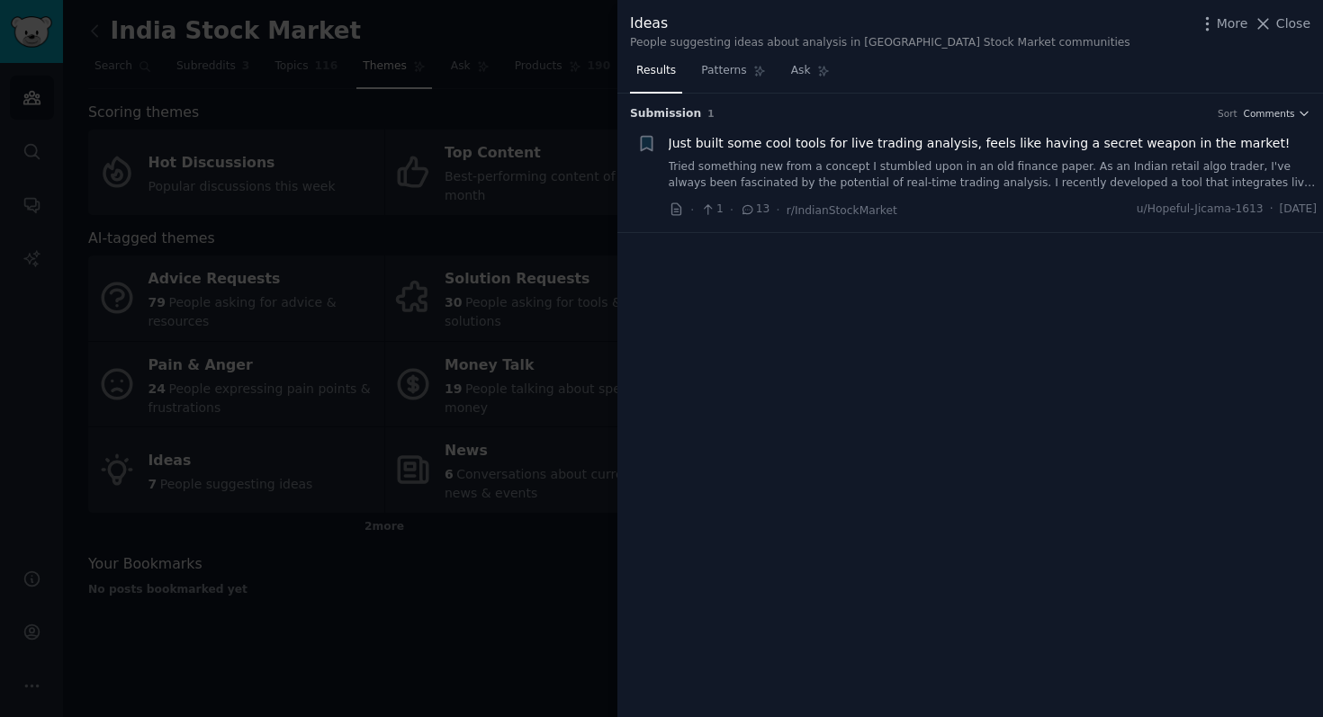
click at [821, 172] on link "Tried something new from a concept I stumbled upon in an old finance paper. As …" at bounding box center [993, 174] width 649 height 31
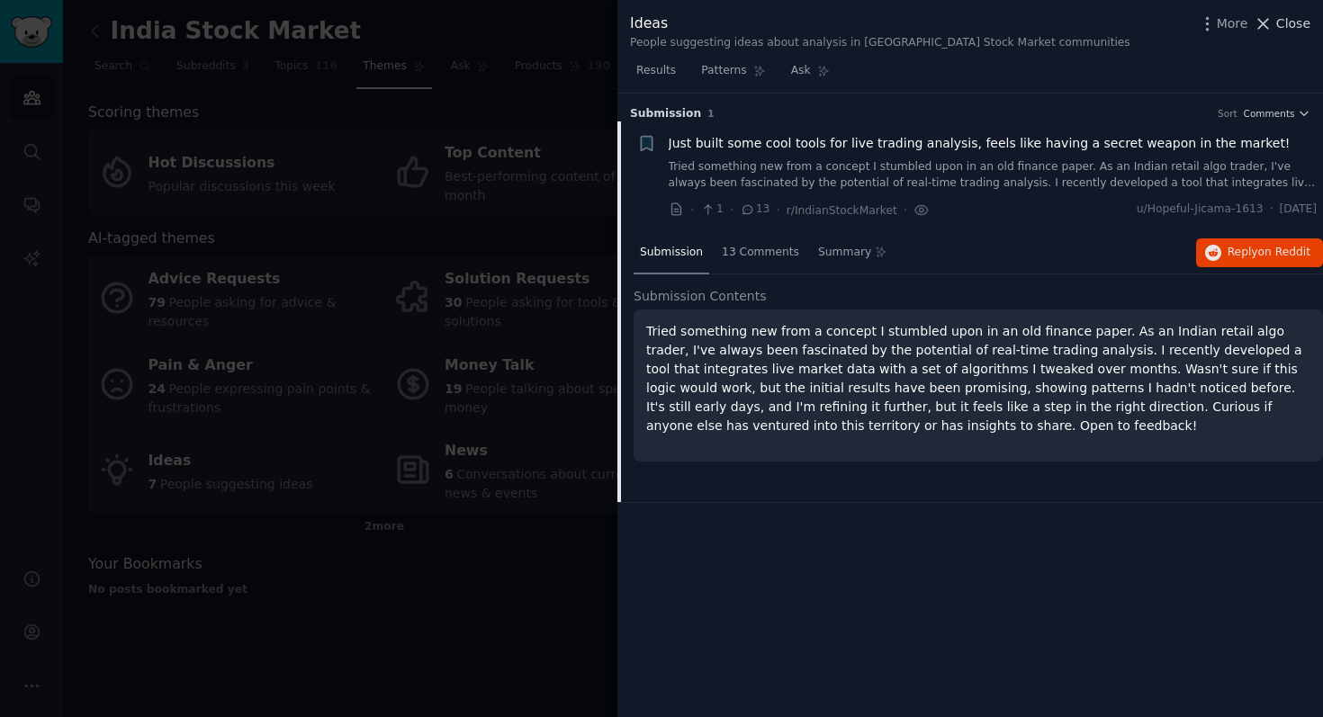
click at [1287, 20] on span "Close" at bounding box center [1293, 23] width 34 height 19
